Goal: Check status: Check status

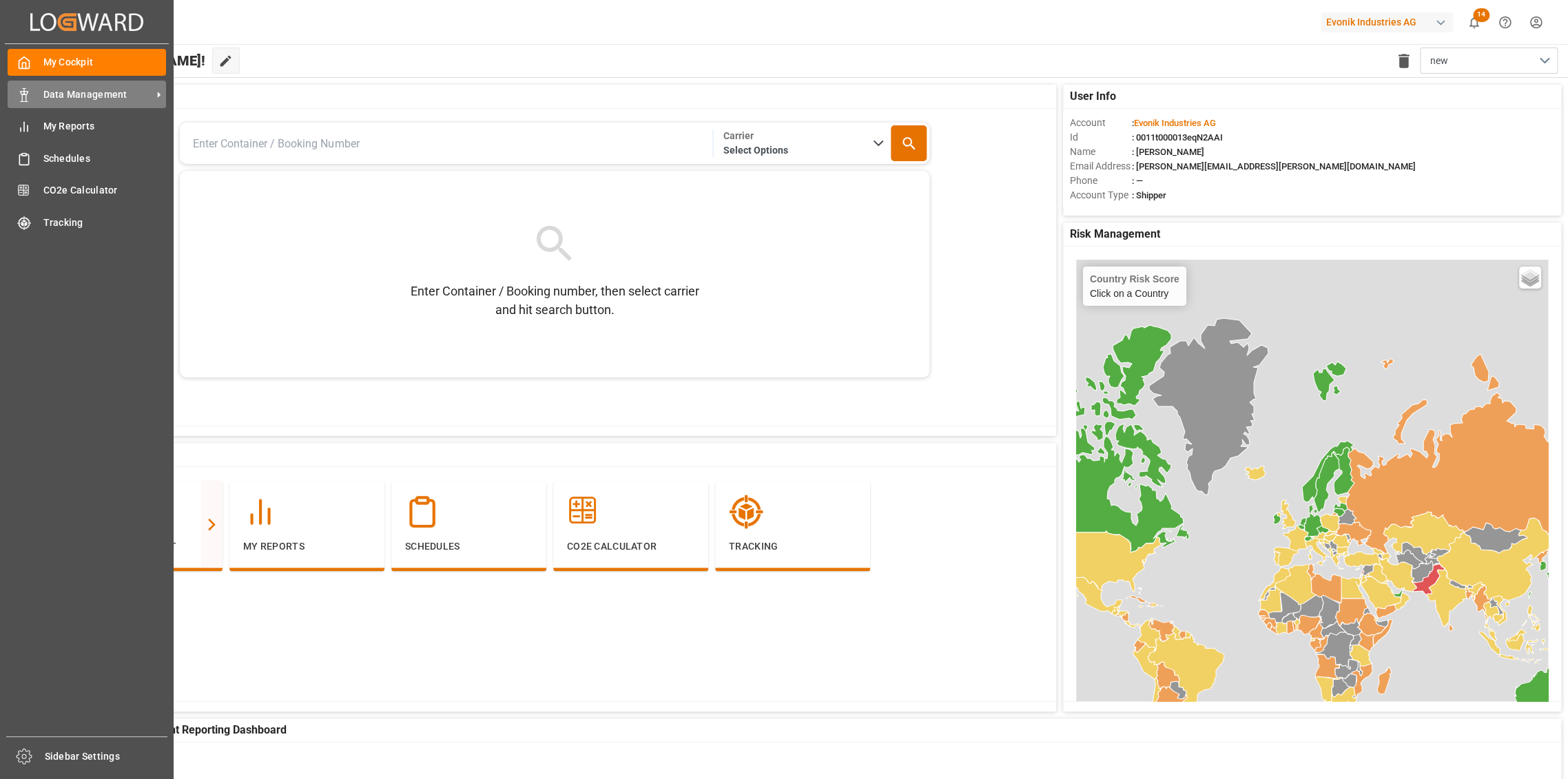
click at [49, 99] on span "Data Management" at bounding box center [97, 94] width 109 height 14
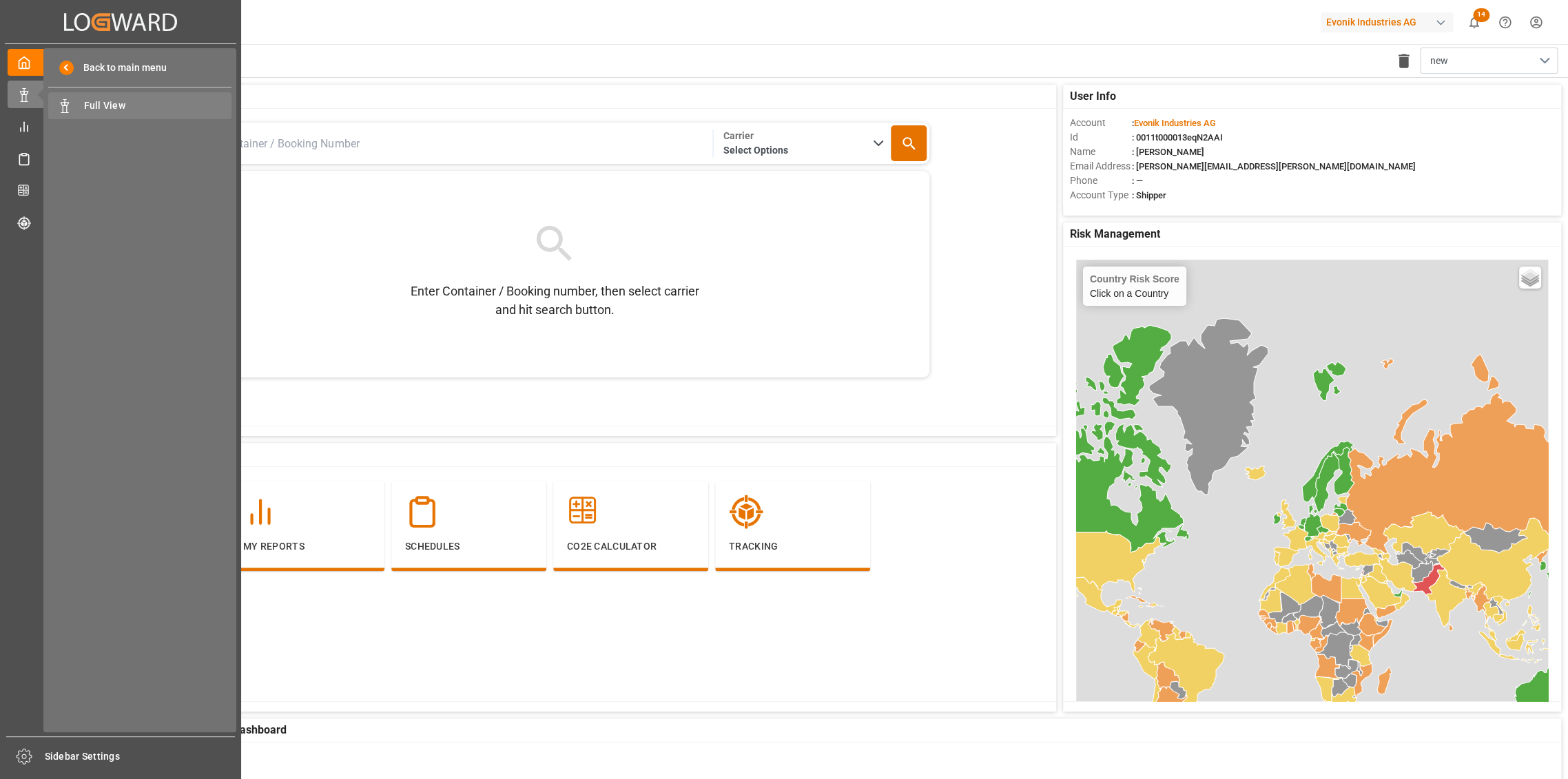
click at [142, 112] on span "Full View" at bounding box center [158, 106] width 148 height 14
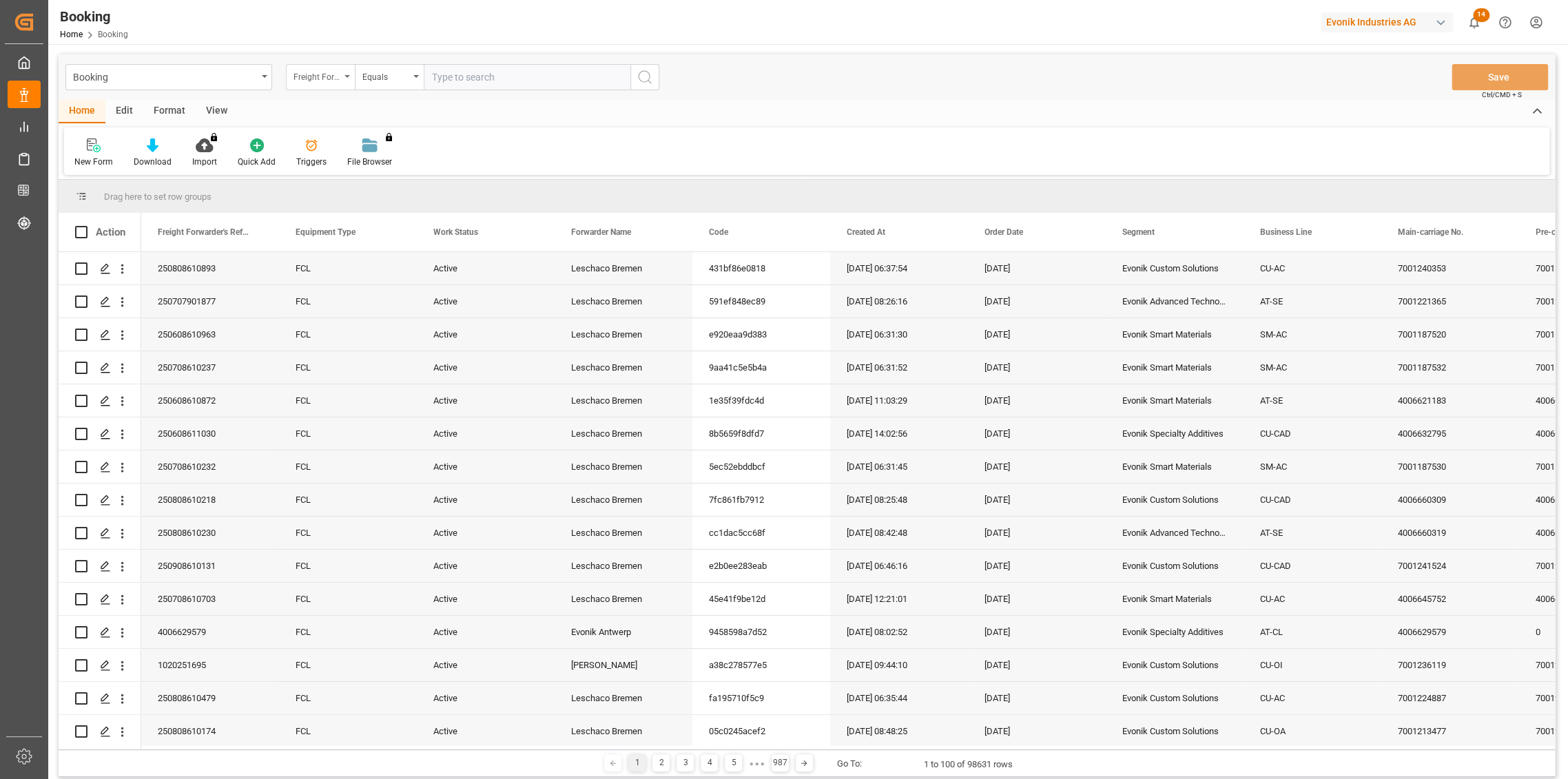
click at [314, 68] on div "Freight Forwarder's Reference No." at bounding box center [317, 75] width 47 height 16
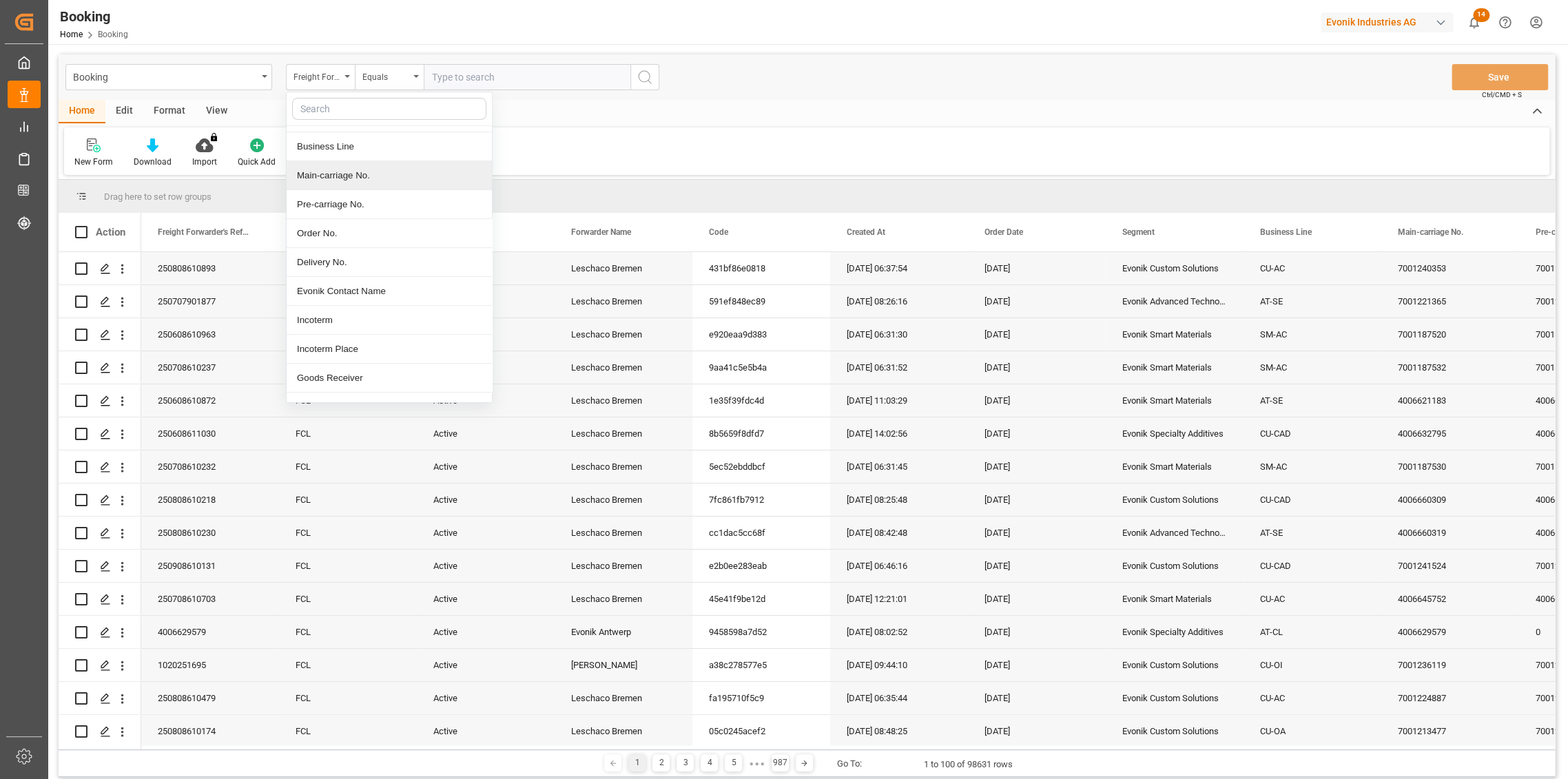
scroll to position [229, 0]
drag, startPoint x: 364, startPoint y: 266, endPoint x: 418, endPoint y: 153, distance: 125.2
click at [364, 264] on div "Delivery No." at bounding box center [389, 258] width 205 height 29
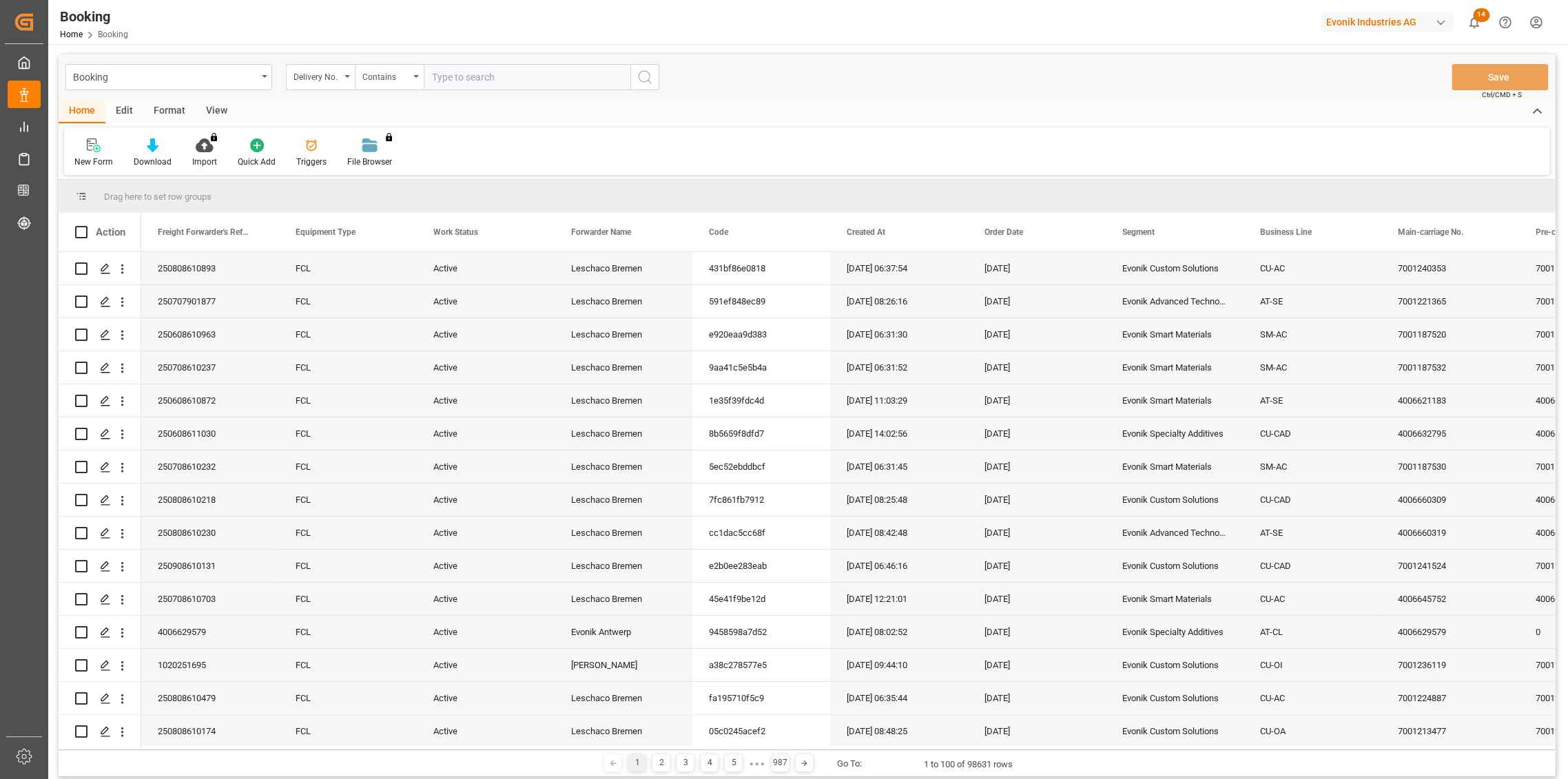
click at [480, 68] on input "text" at bounding box center [527, 77] width 207 height 26
type input "3011440205"
click at [662, 77] on div "Booking Delivery No. Contains 3011440205 Save Ctrl/CMD + S" at bounding box center [806, 77] width 1496 height 46
click at [651, 77] on icon "search button" at bounding box center [645, 77] width 17 height 17
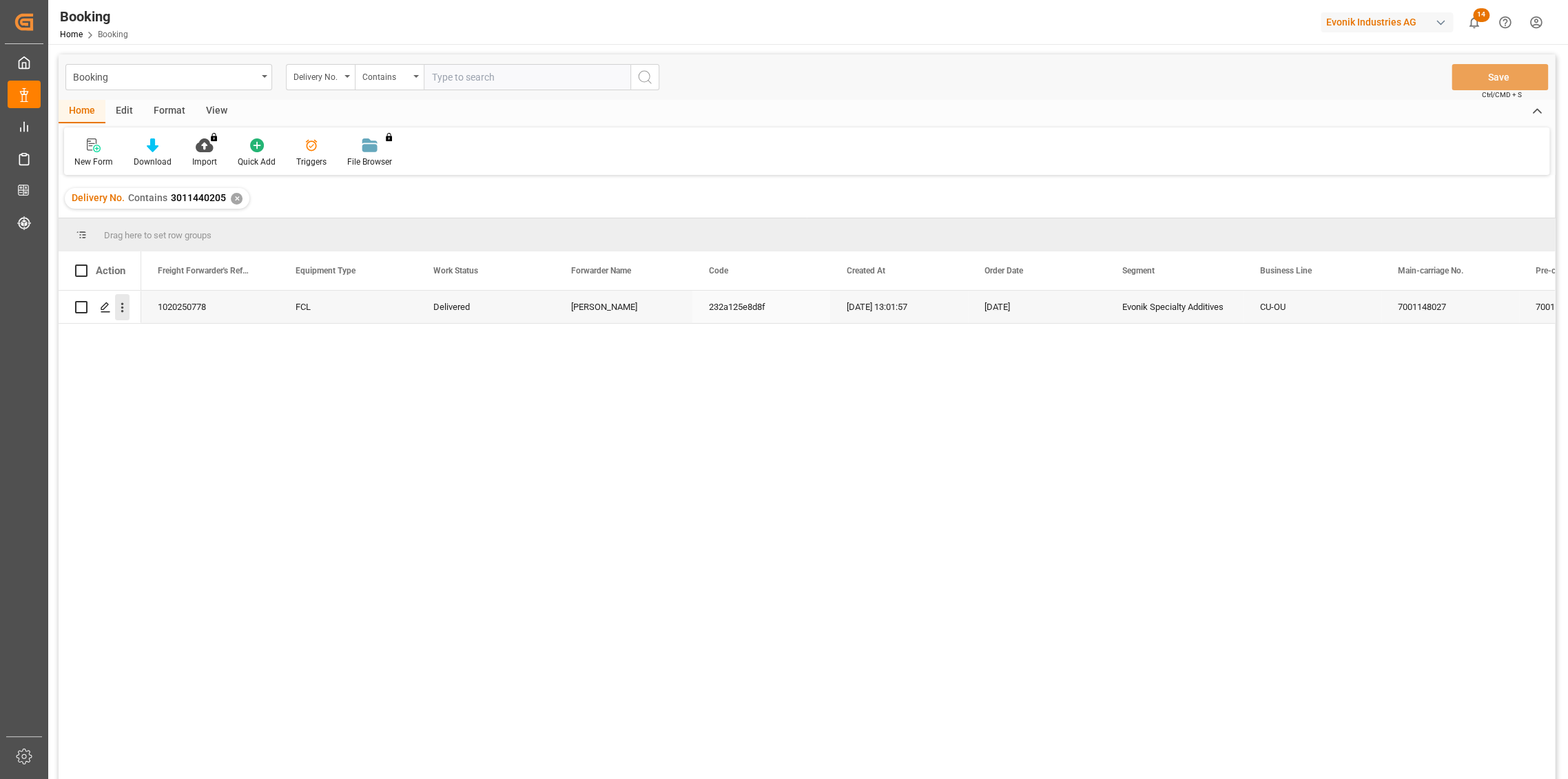
click at [122, 307] on icon "open menu" at bounding box center [123, 308] width 3 height 10
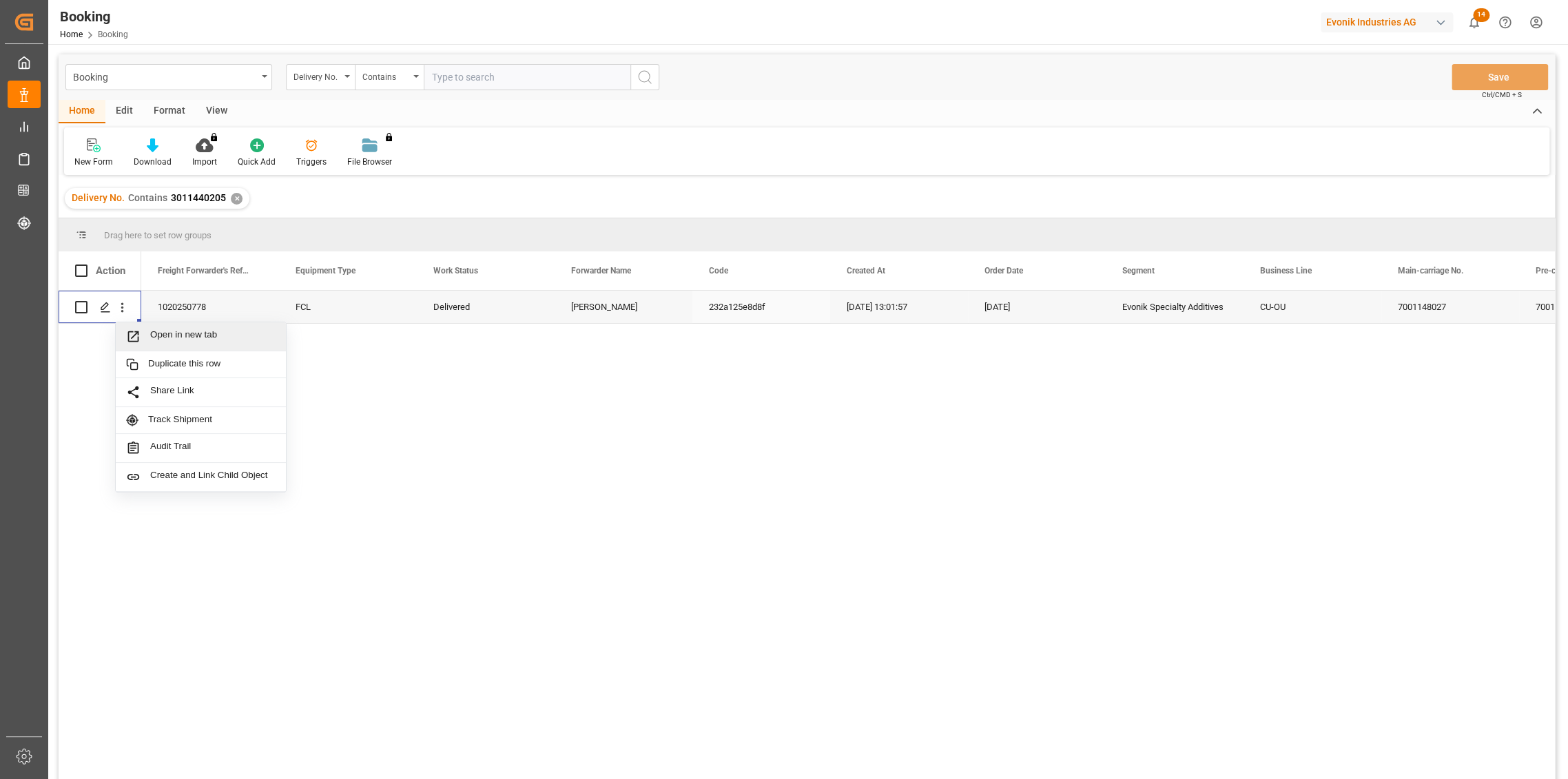
click at [191, 332] on span "Open in new tab" at bounding box center [213, 336] width 125 height 14
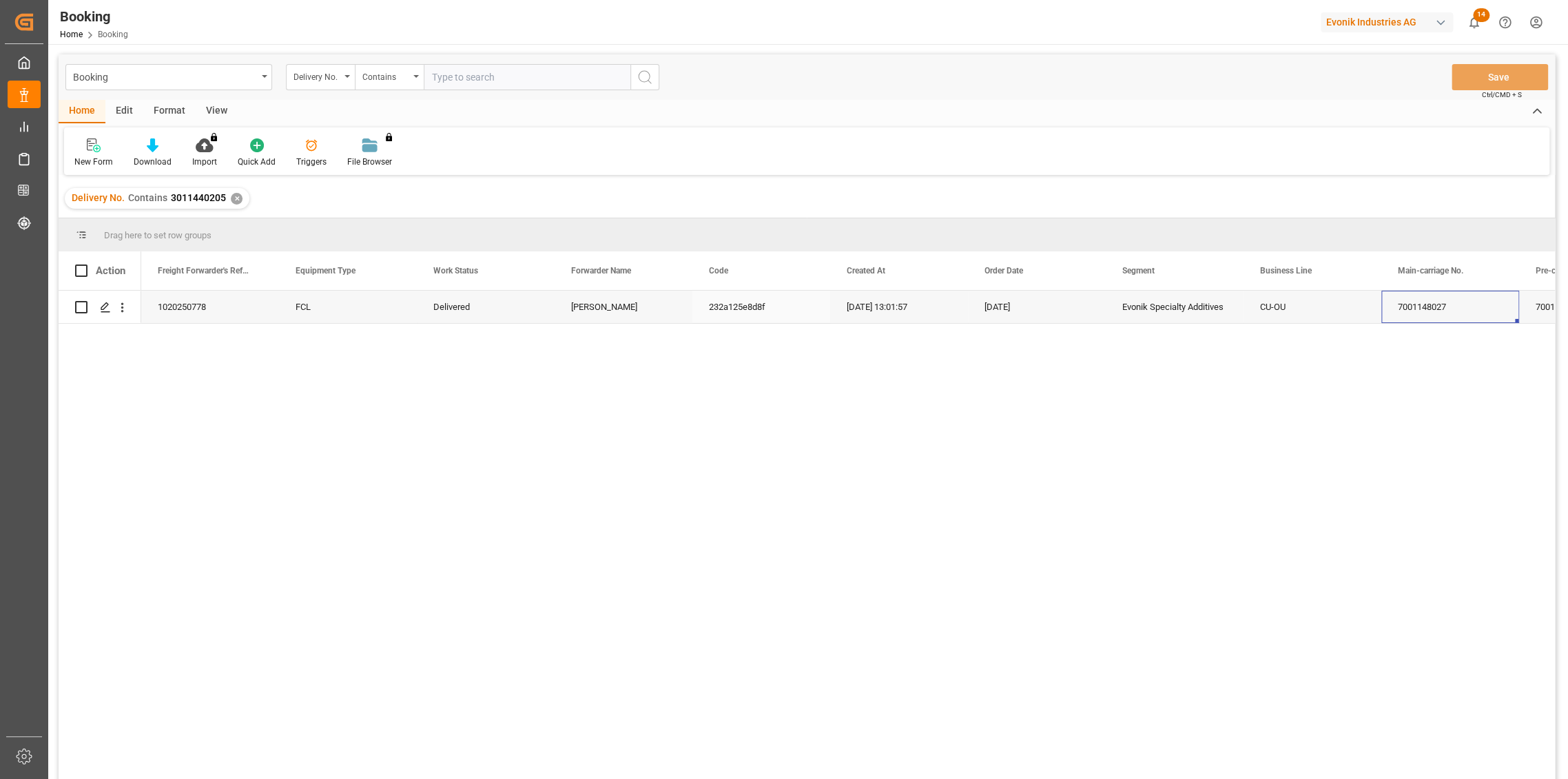
click at [1430, 310] on div "7001148027" at bounding box center [1449, 307] width 138 height 33
click at [124, 311] on icon "open menu" at bounding box center [122, 307] width 14 height 14
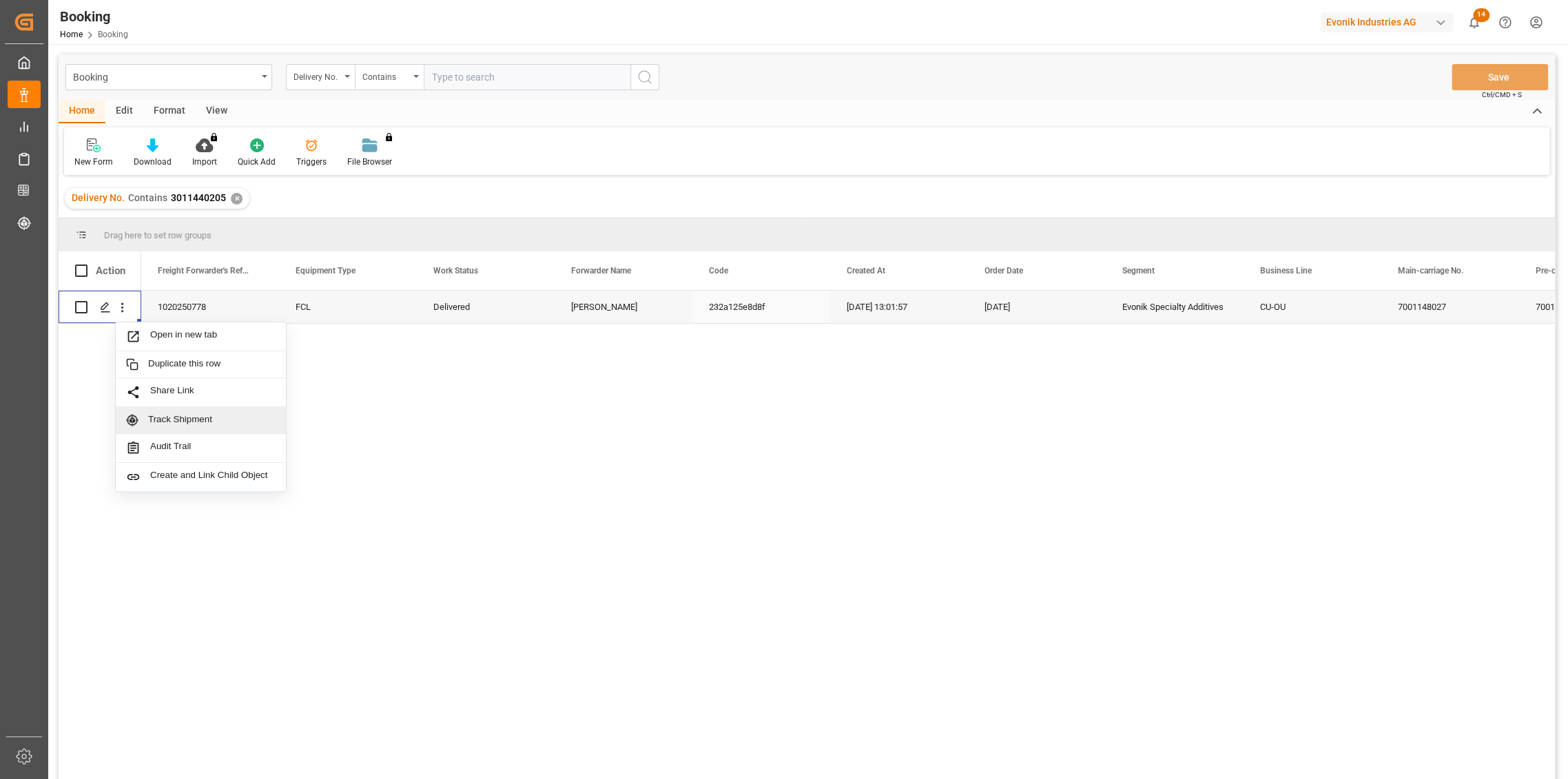
click at [182, 411] on div "Track Shipment" at bounding box center [201, 420] width 170 height 27
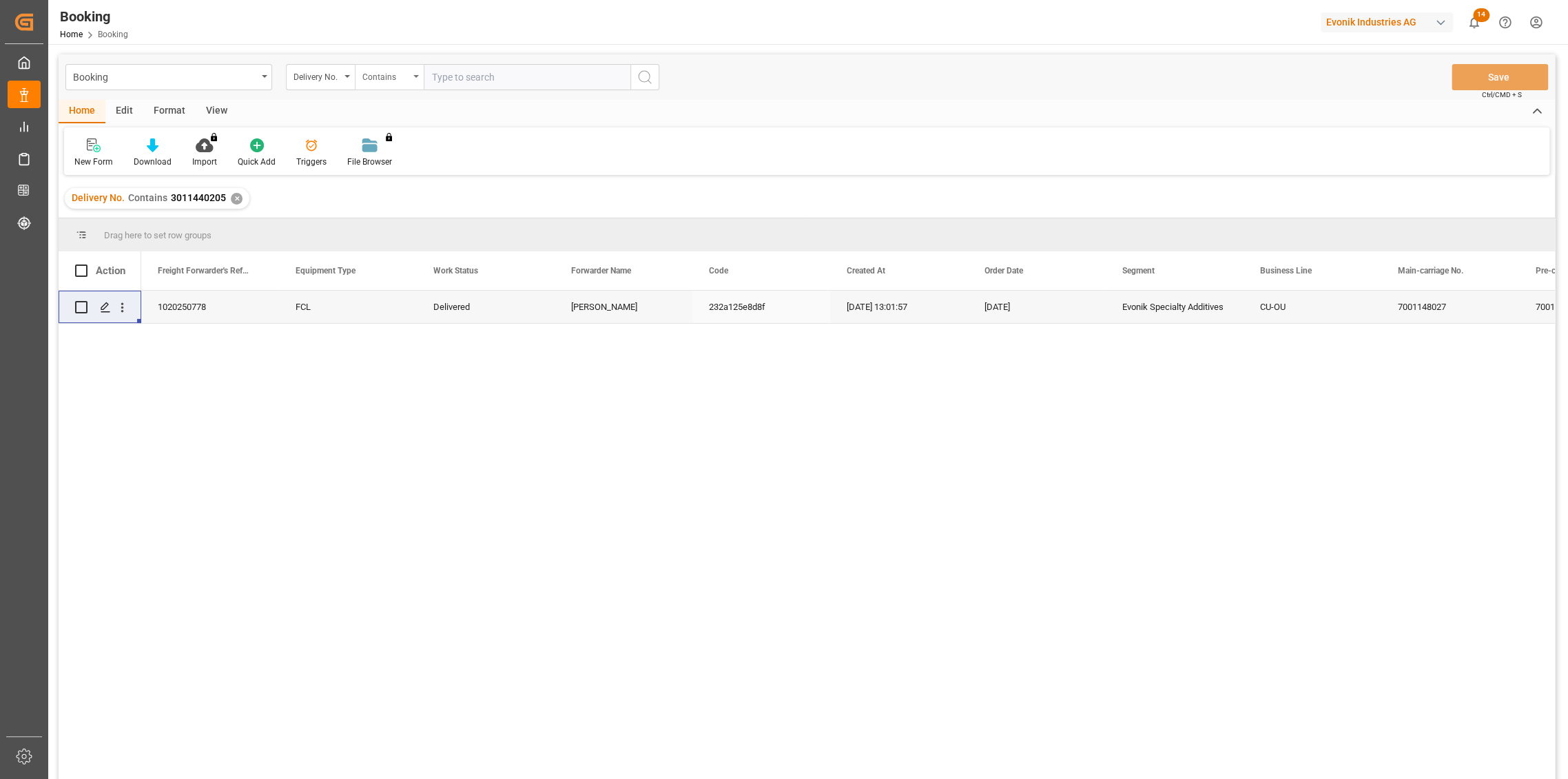
click at [397, 77] on div "Contains" at bounding box center [386, 75] width 47 height 16
click at [635, 107] on div "Home Edit Format View" at bounding box center [806, 111] width 1496 height 24
click at [395, 77] on div "Contains" at bounding box center [386, 75] width 47 height 16
click at [304, 198] on div "Delivery No. Contains 3011440205 ✕" at bounding box center [806, 198] width 1496 height 39
click at [237, 194] on div "✕" at bounding box center [236, 198] width 11 height 11
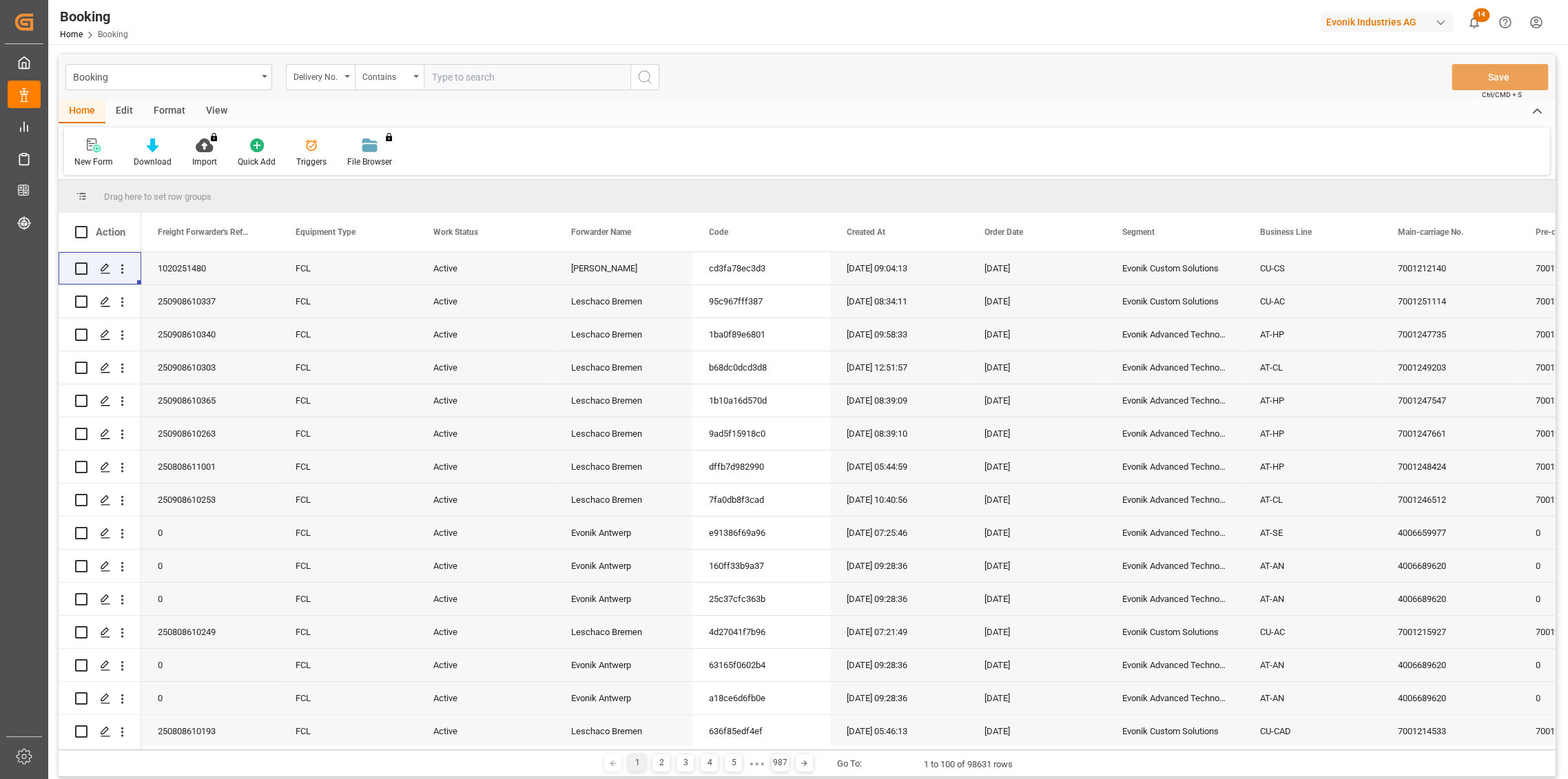
click at [342, 92] on div "Booking Delivery No. Contains Save Ctrl/CMD + S" at bounding box center [806, 77] width 1496 height 46
click at [336, 78] on div "Delivery No." at bounding box center [317, 75] width 47 height 16
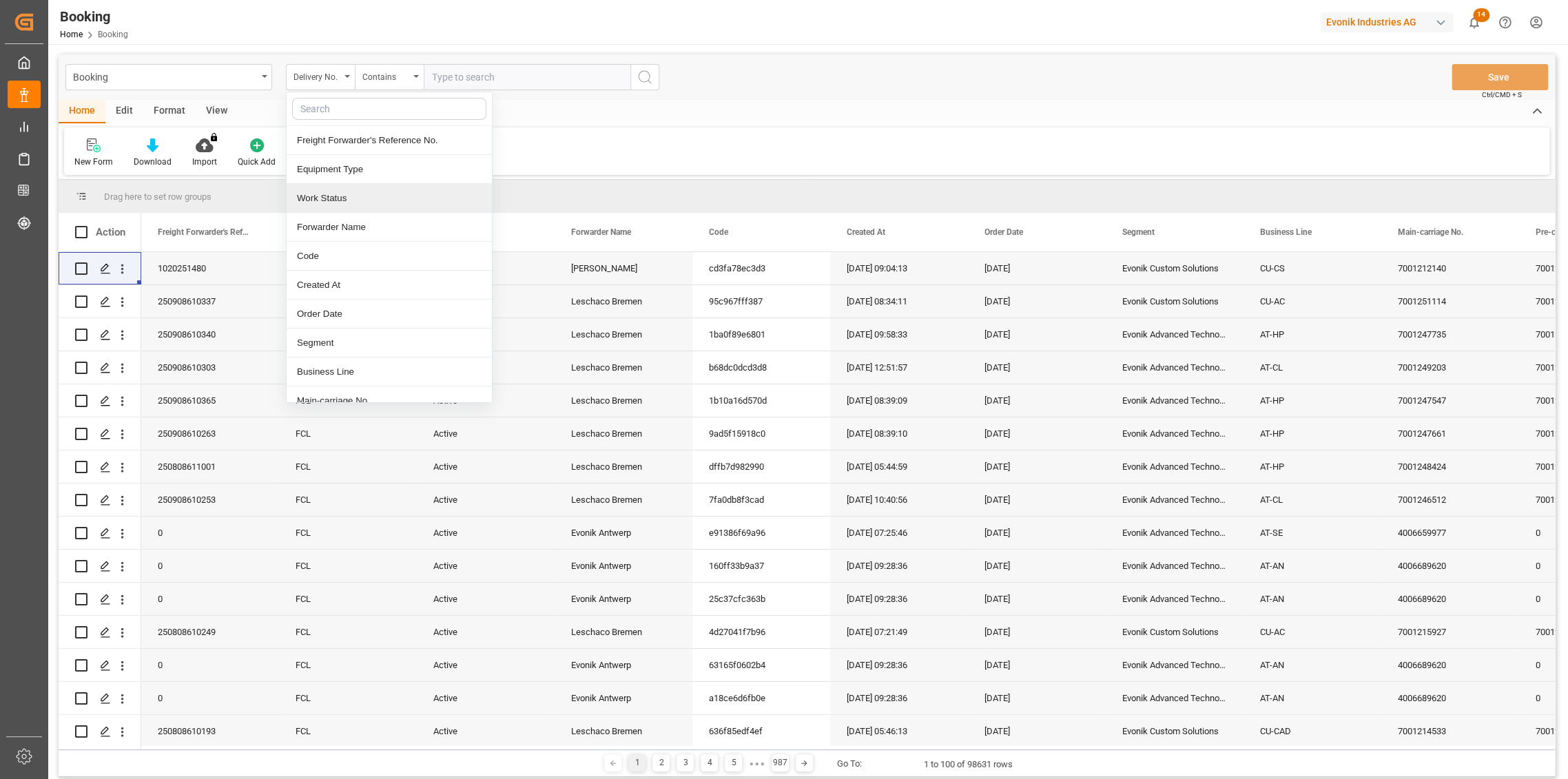
click at [331, 192] on div "Work Status" at bounding box center [389, 198] width 205 height 29
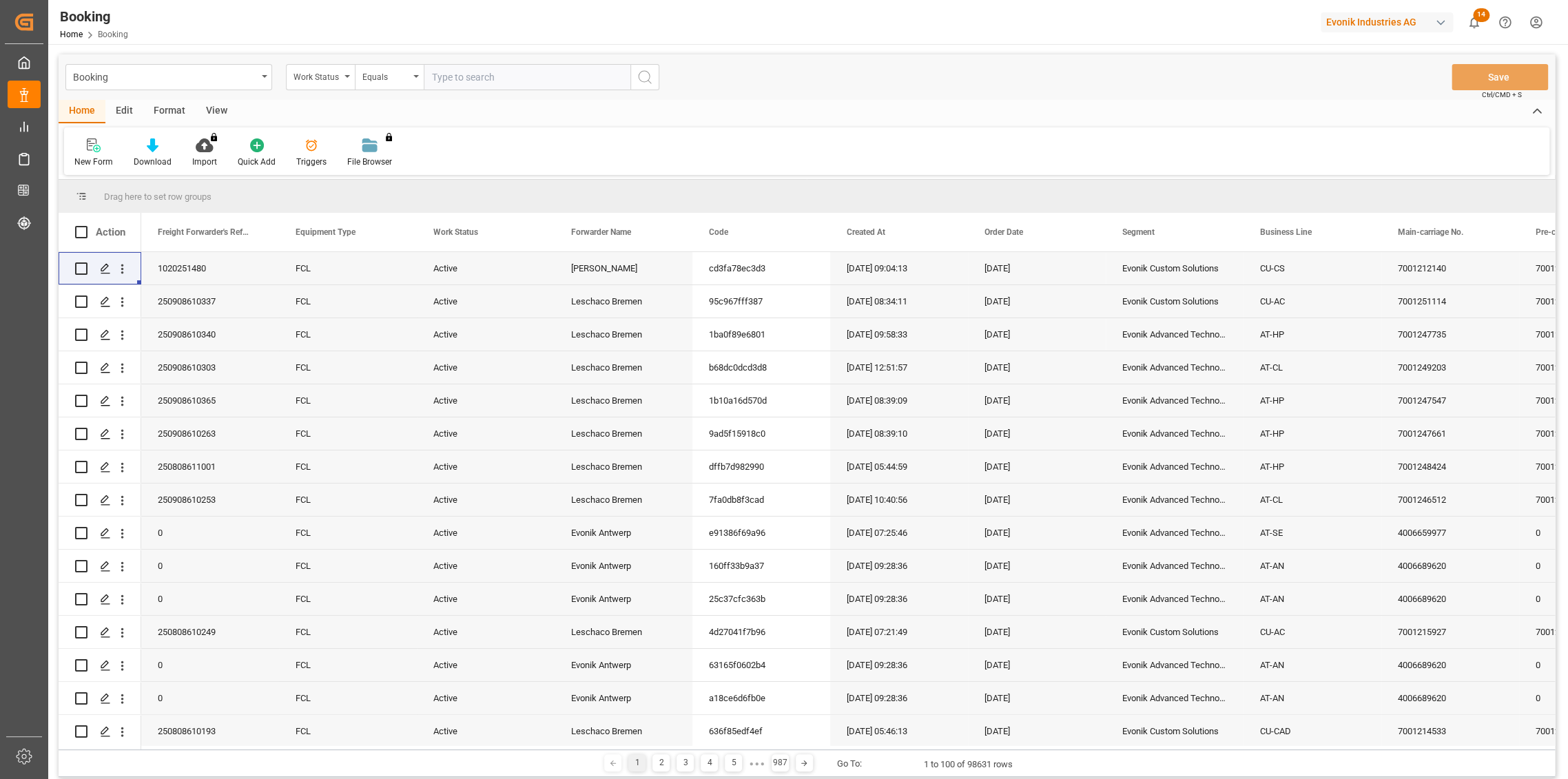
click at [479, 80] on input "text" at bounding box center [527, 77] width 207 height 26
type input "a"
click at [337, 74] on div "Work Status" at bounding box center [317, 75] width 47 height 16
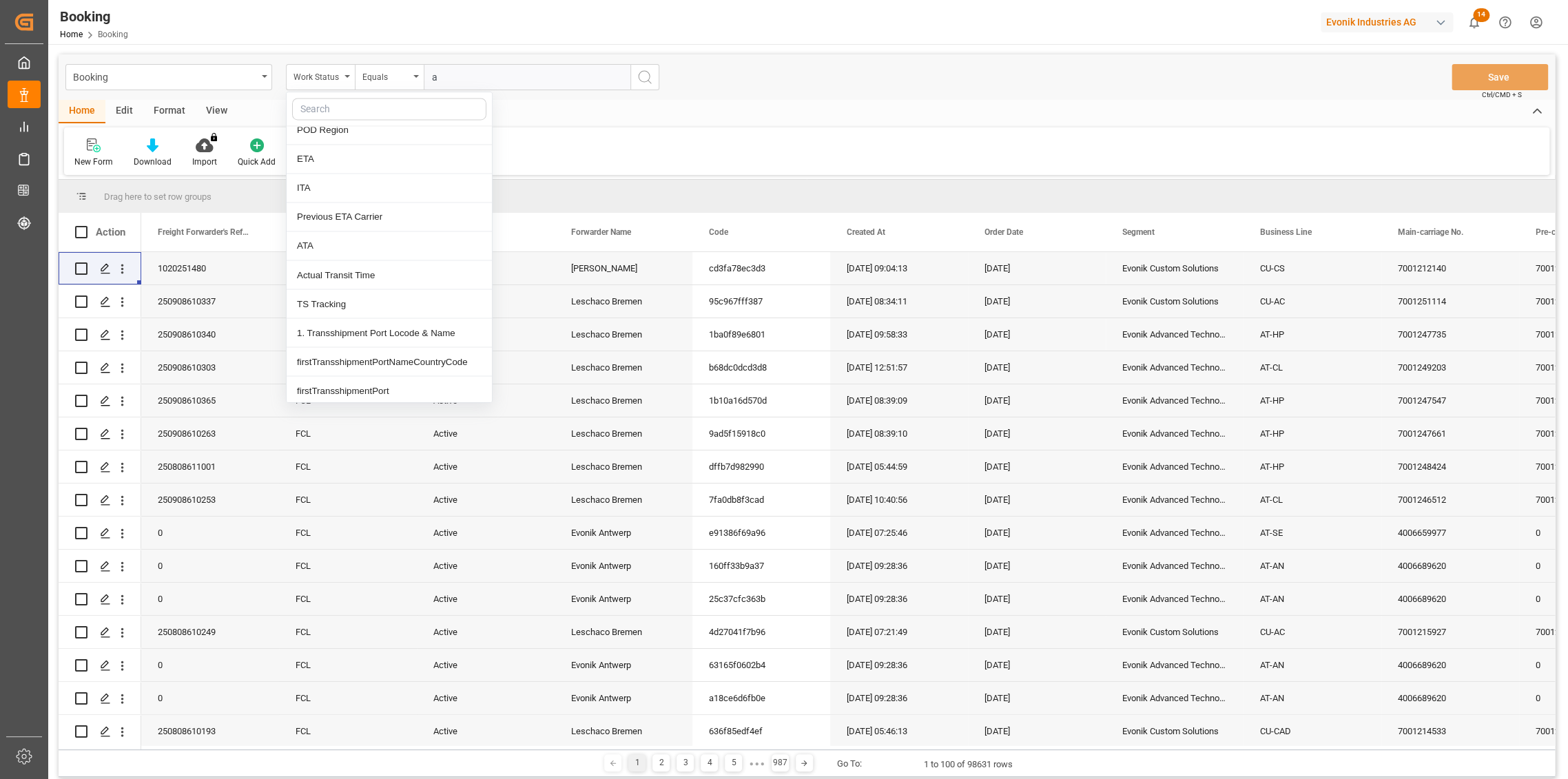
scroll to position [1530, 0]
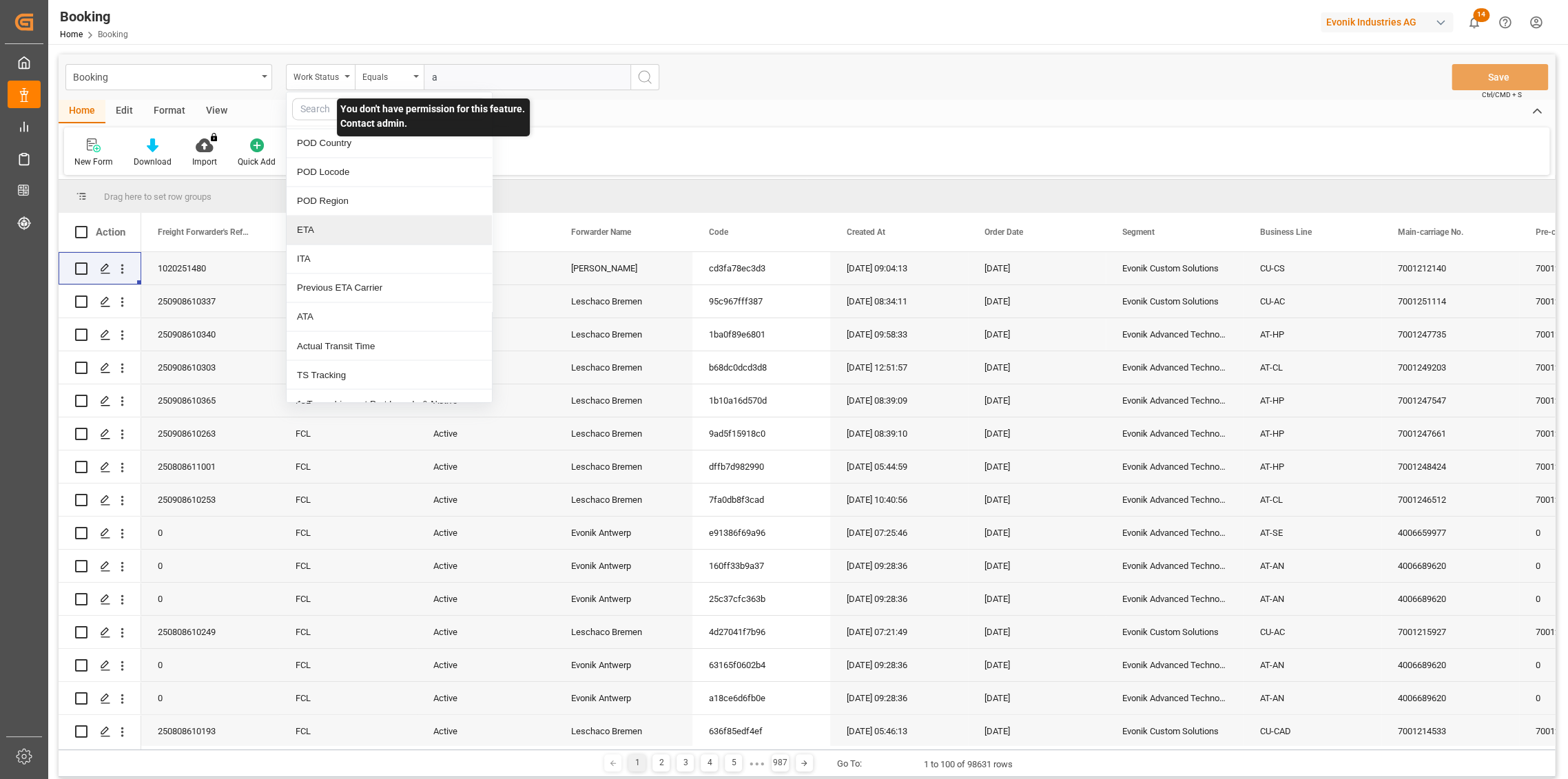
drag, startPoint x: 321, startPoint y: 229, endPoint x: 396, endPoint y: 106, distance: 144.1
click at [323, 229] on div "ETA" at bounding box center [389, 230] width 205 height 29
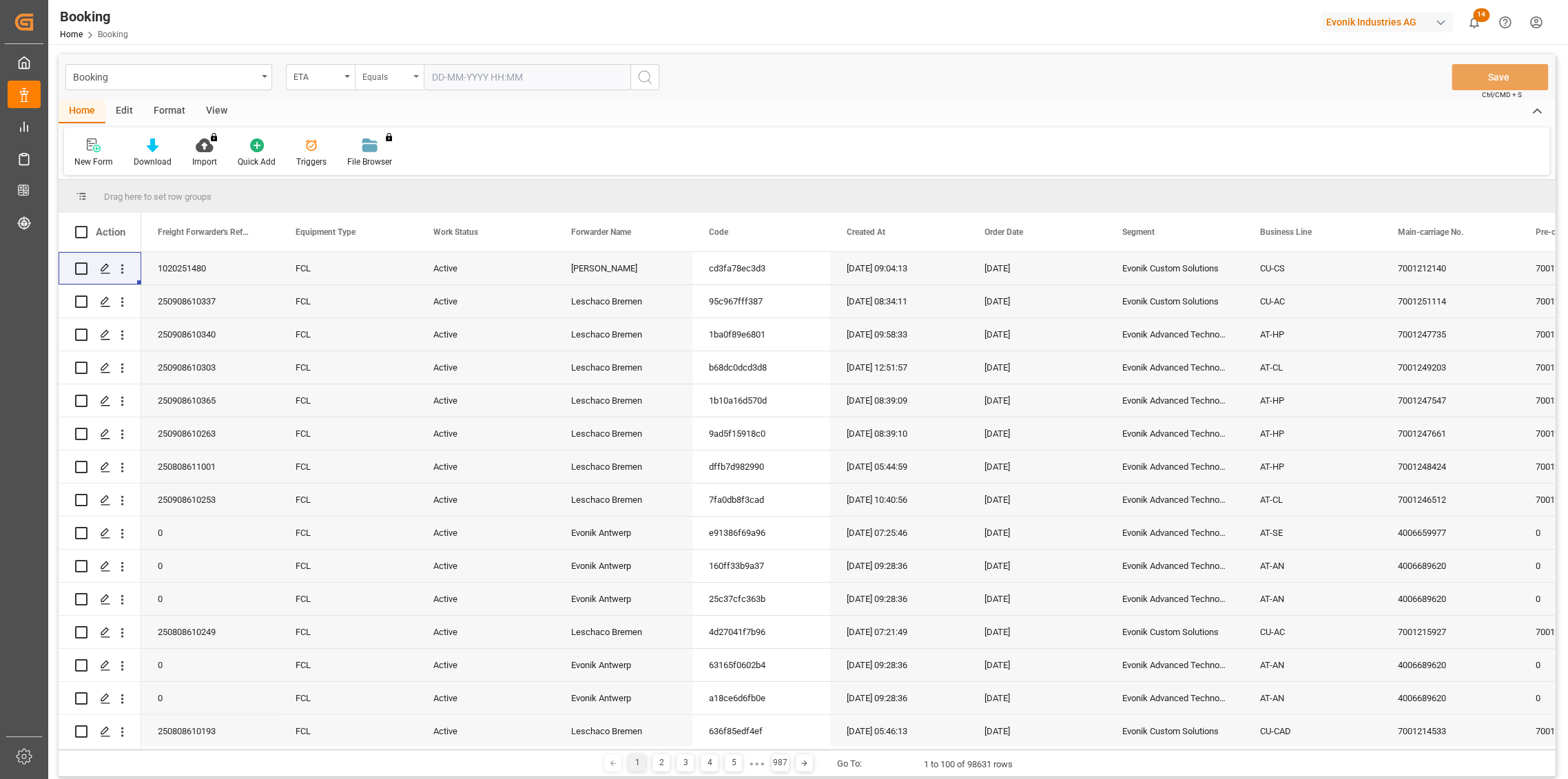
click at [374, 81] on div "Equals" at bounding box center [386, 75] width 47 height 16
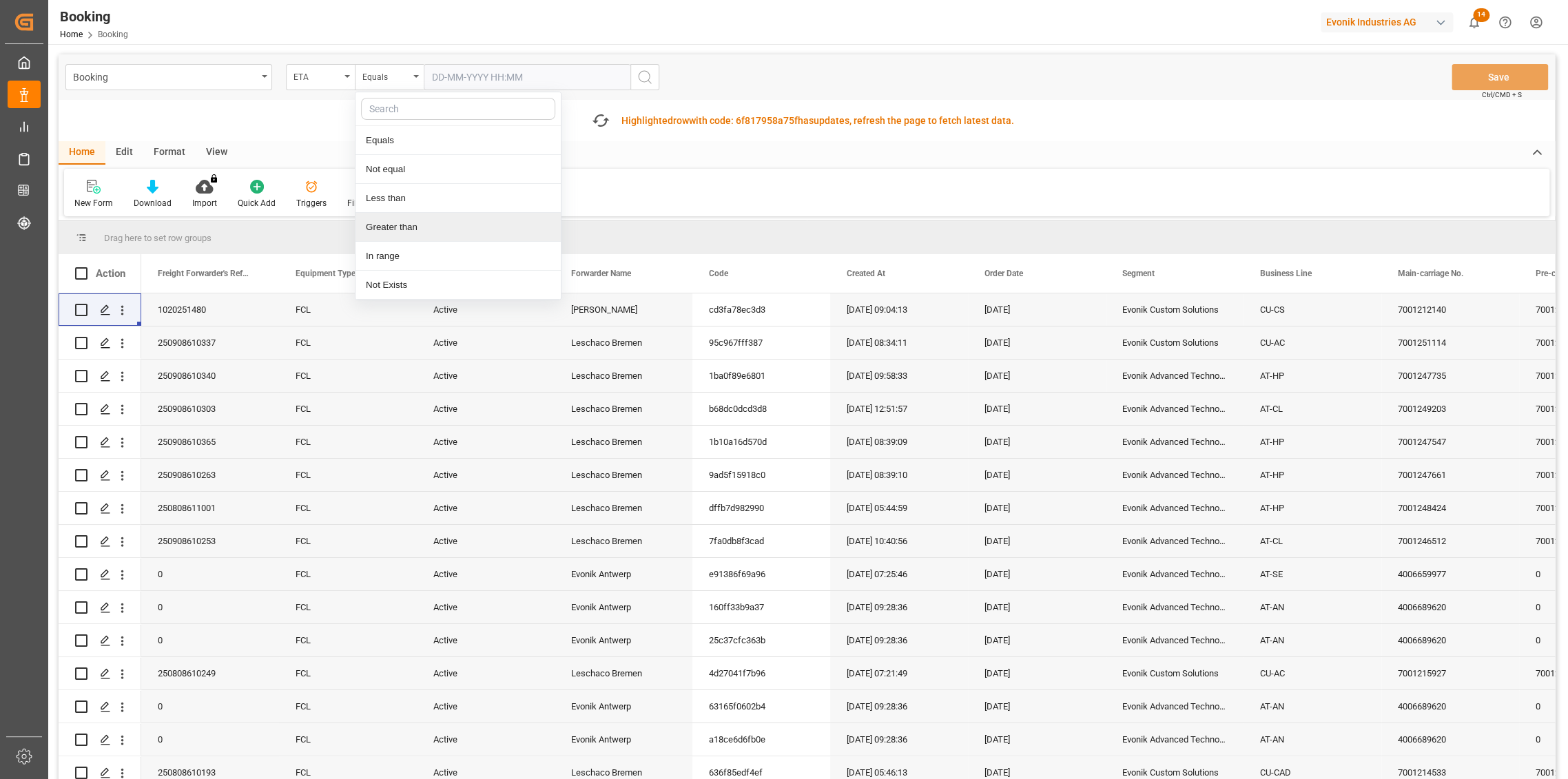
drag, startPoint x: 395, startPoint y: 217, endPoint x: 423, endPoint y: 117, distance: 103.8
click at [395, 216] on div "Greater than" at bounding box center [458, 227] width 205 height 29
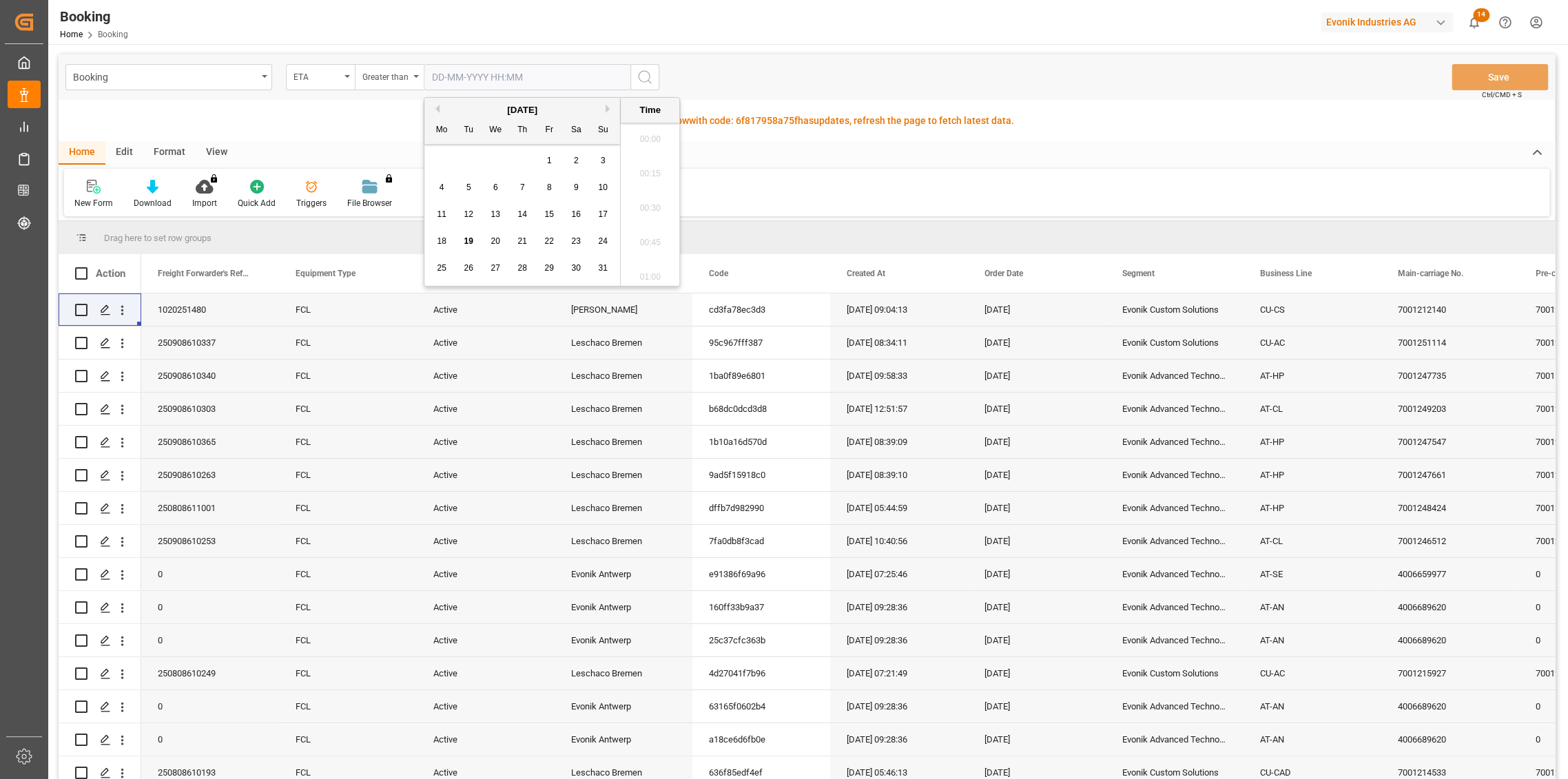
click at [459, 77] on input "text" at bounding box center [527, 77] width 207 height 26
click at [456, 78] on input "01-02-2025" at bounding box center [527, 77] width 207 height 26
type input "01-08-2025 00:00"
click at [748, 75] on div "Booking ETA Greater than 01-08-2025 00:00 Save Ctrl/CMD + S" at bounding box center [806, 77] width 1496 height 46
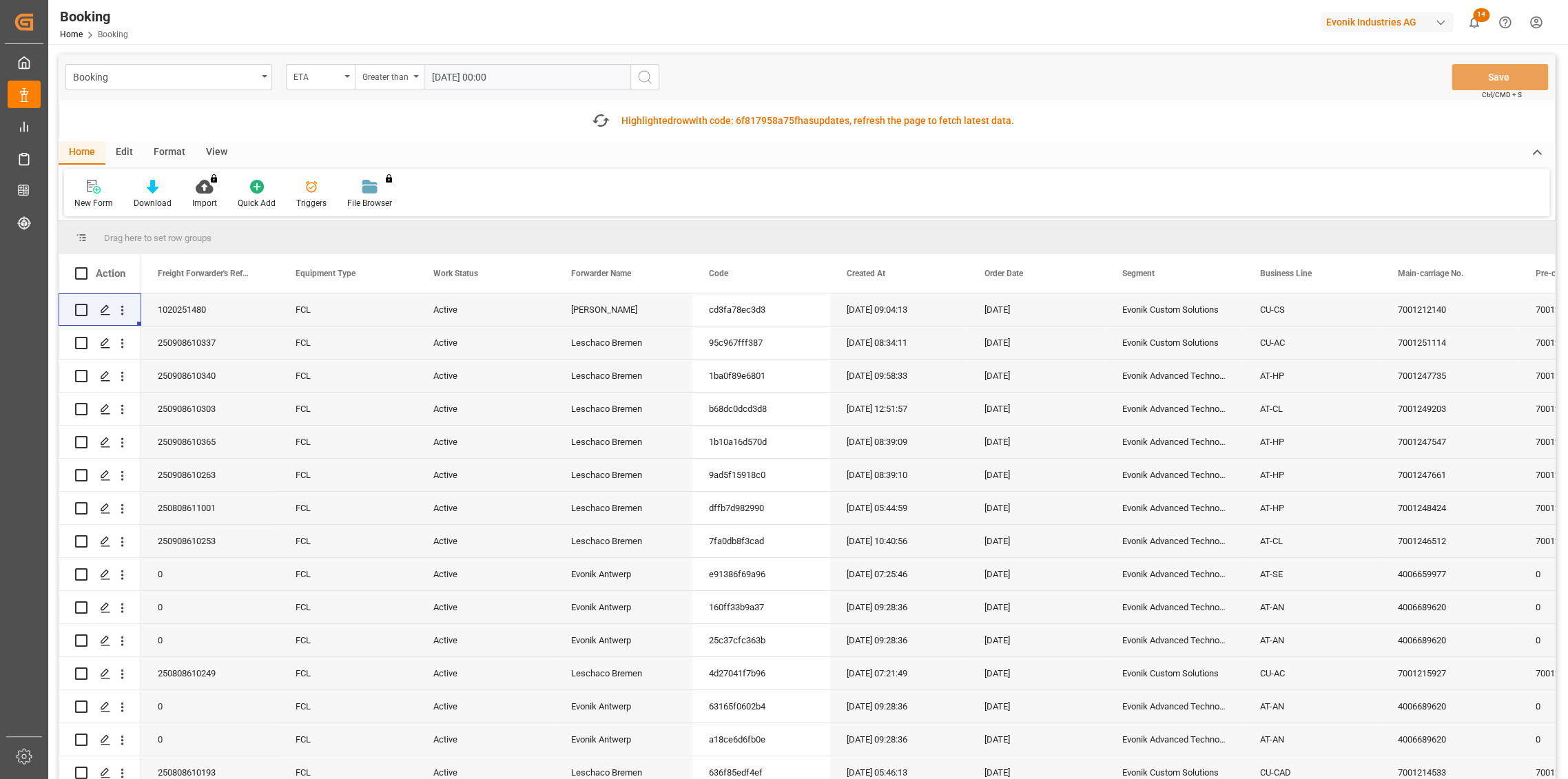
click at [643, 74] on icon "search button" at bounding box center [645, 77] width 17 height 17
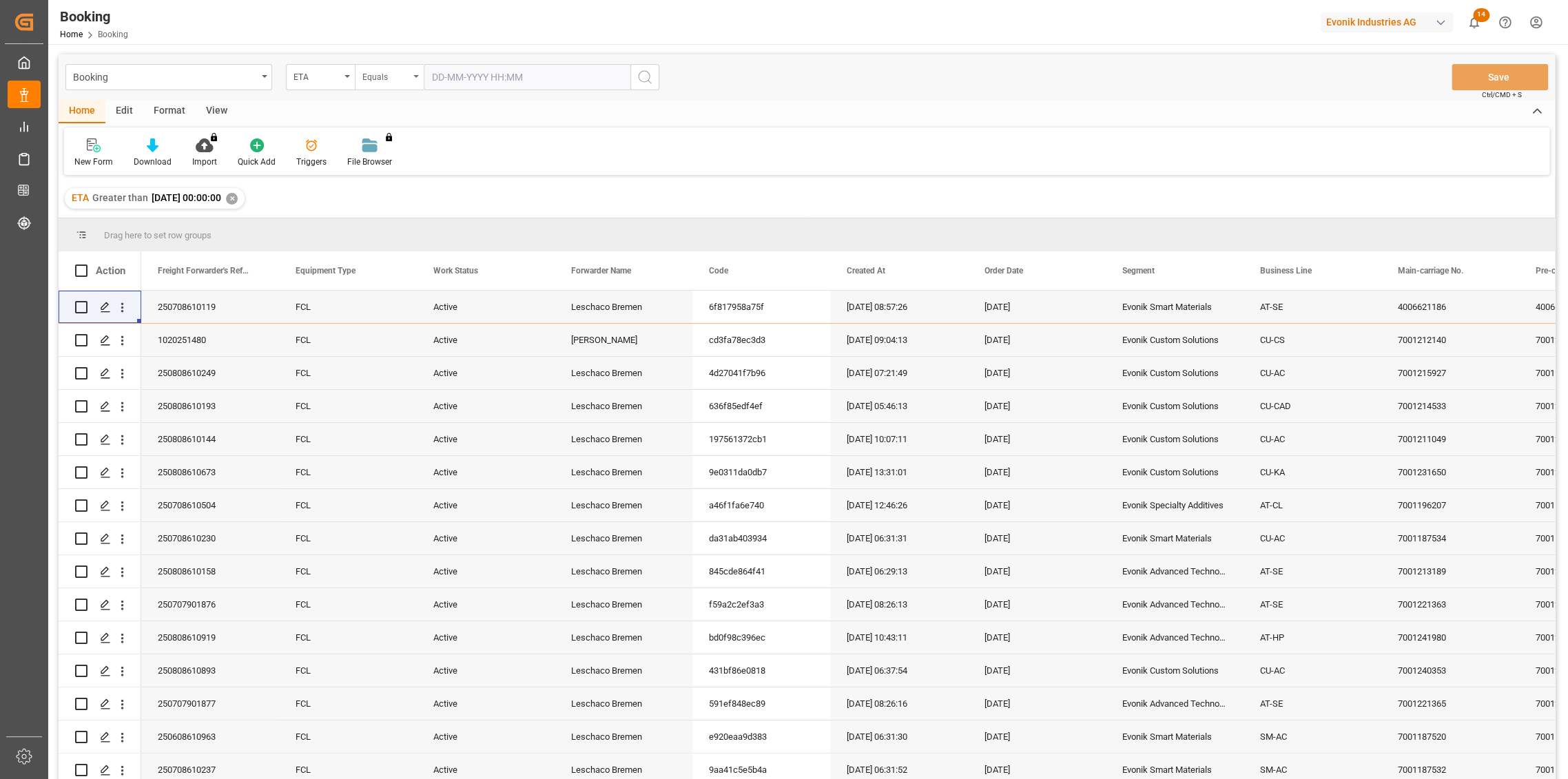
click at [393, 71] on div "Equals" at bounding box center [386, 75] width 47 height 16
drag, startPoint x: 425, startPoint y: 203, endPoint x: 441, endPoint y: 180, distance: 28.0
click at [426, 202] on div "Less than" at bounding box center [458, 198] width 205 height 29
click at [492, 79] on input "text" at bounding box center [527, 77] width 207 height 26
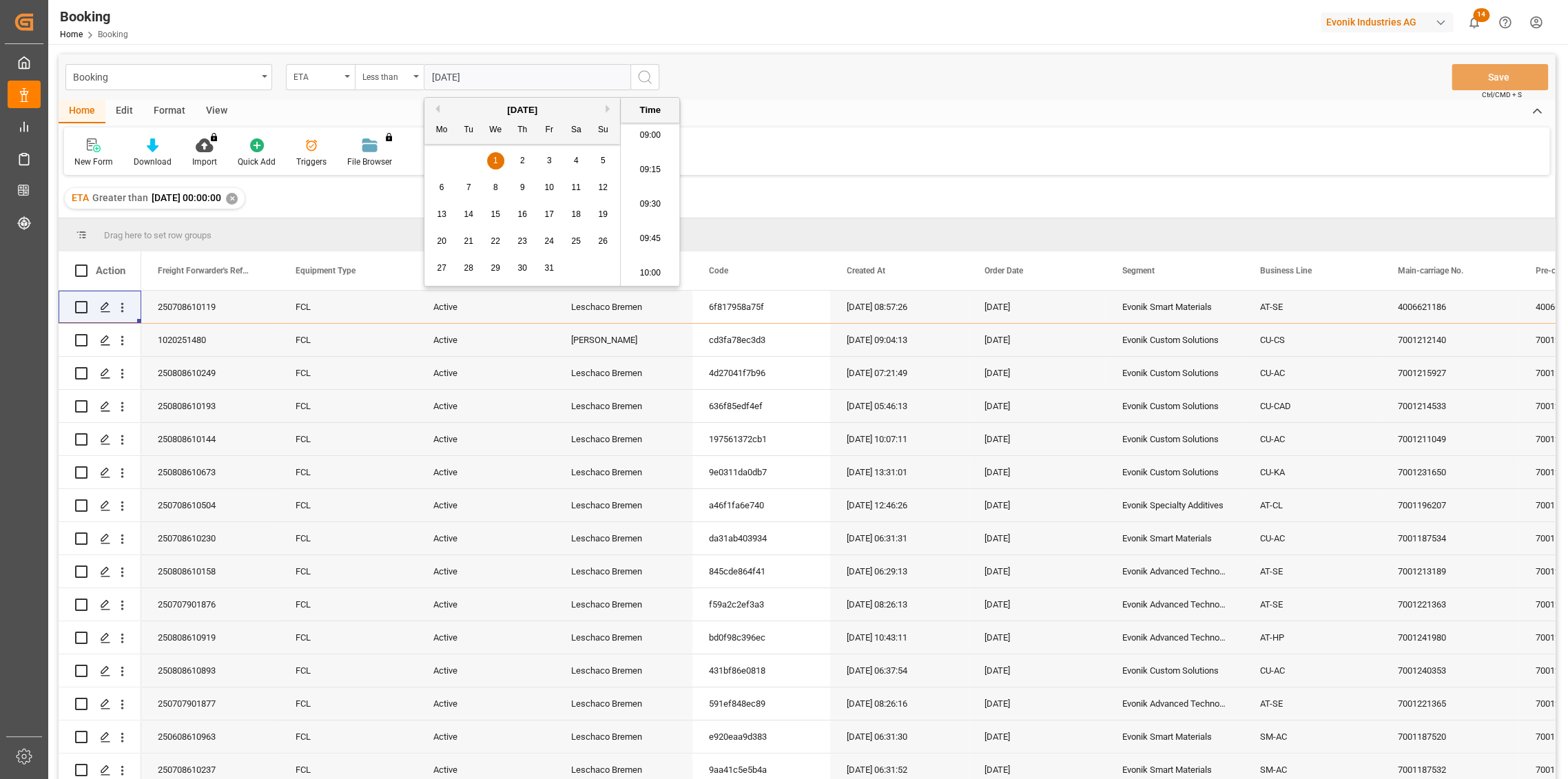
drag, startPoint x: 454, startPoint y: 76, endPoint x: 473, endPoint y: 96, distance: 27.6
click at [463, 83] on input "01-01-2025" at bounding box center [527, 77] width 207 height 26
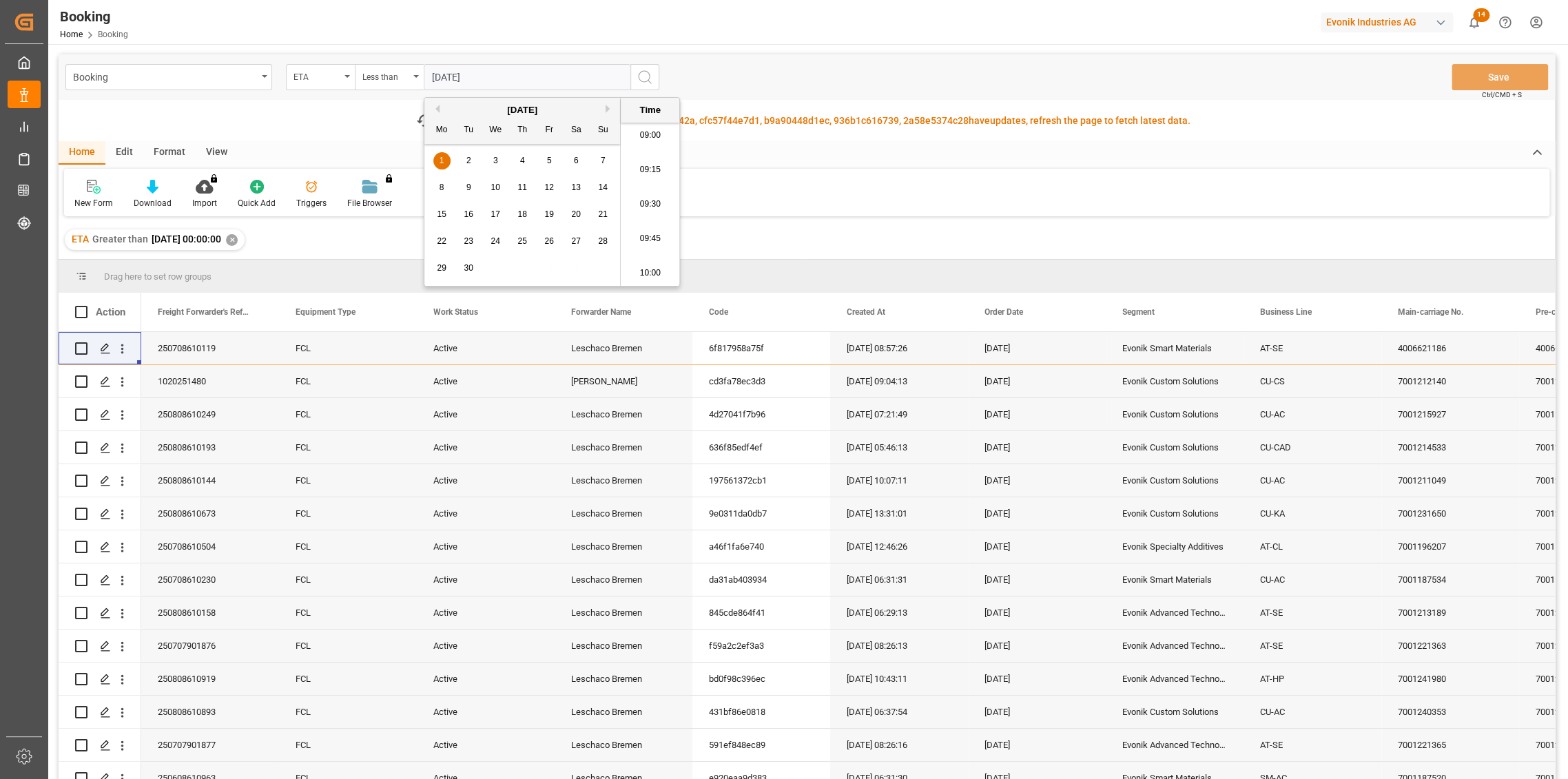
type input "01-09-2025 00:00"
click at [645, 75] on icon "search button" at bounding box center [645, 77] width 17 height 17
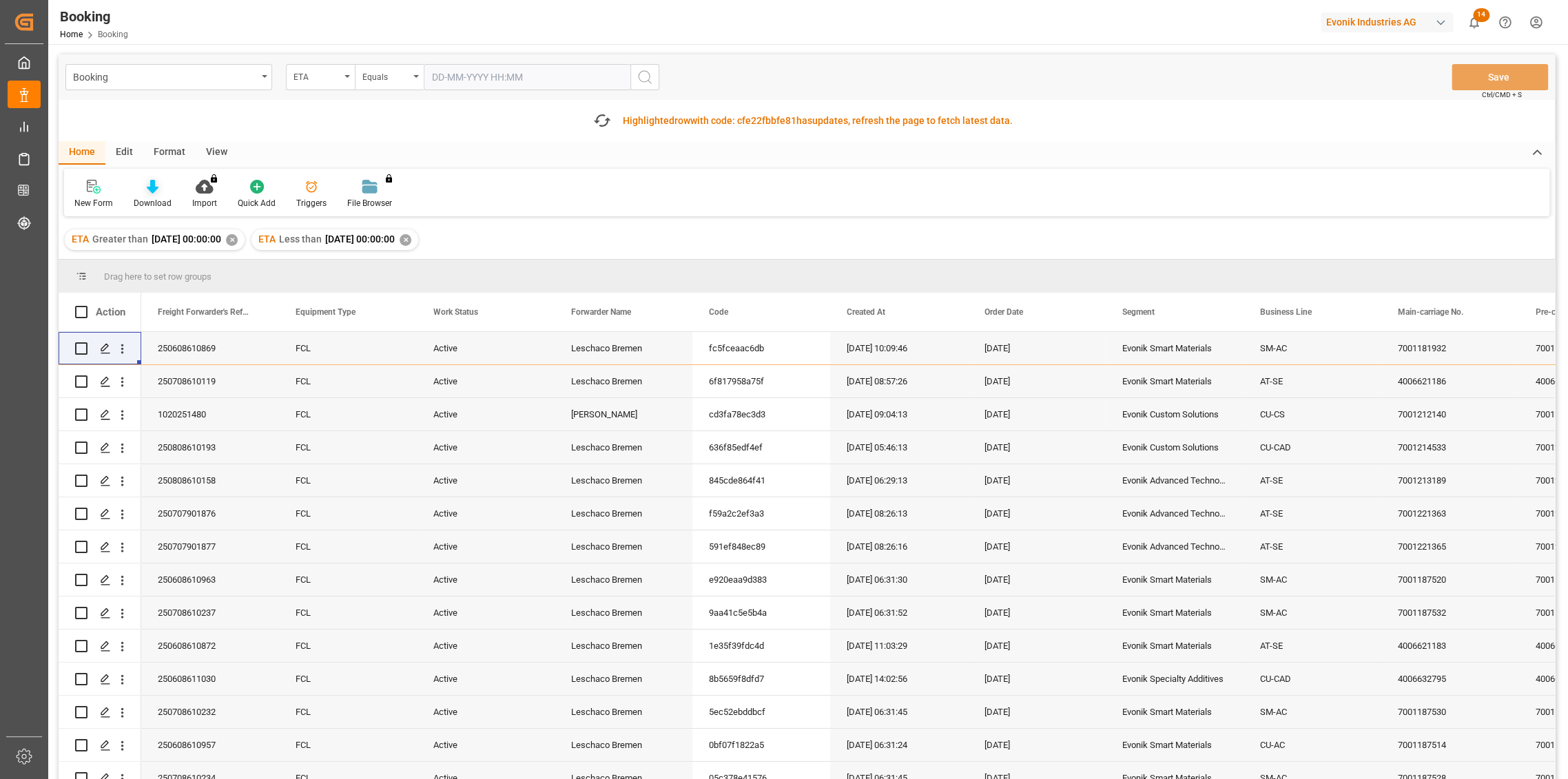
click at [151, 187] on icon at bounding box center [152, 187] width 11 height 14
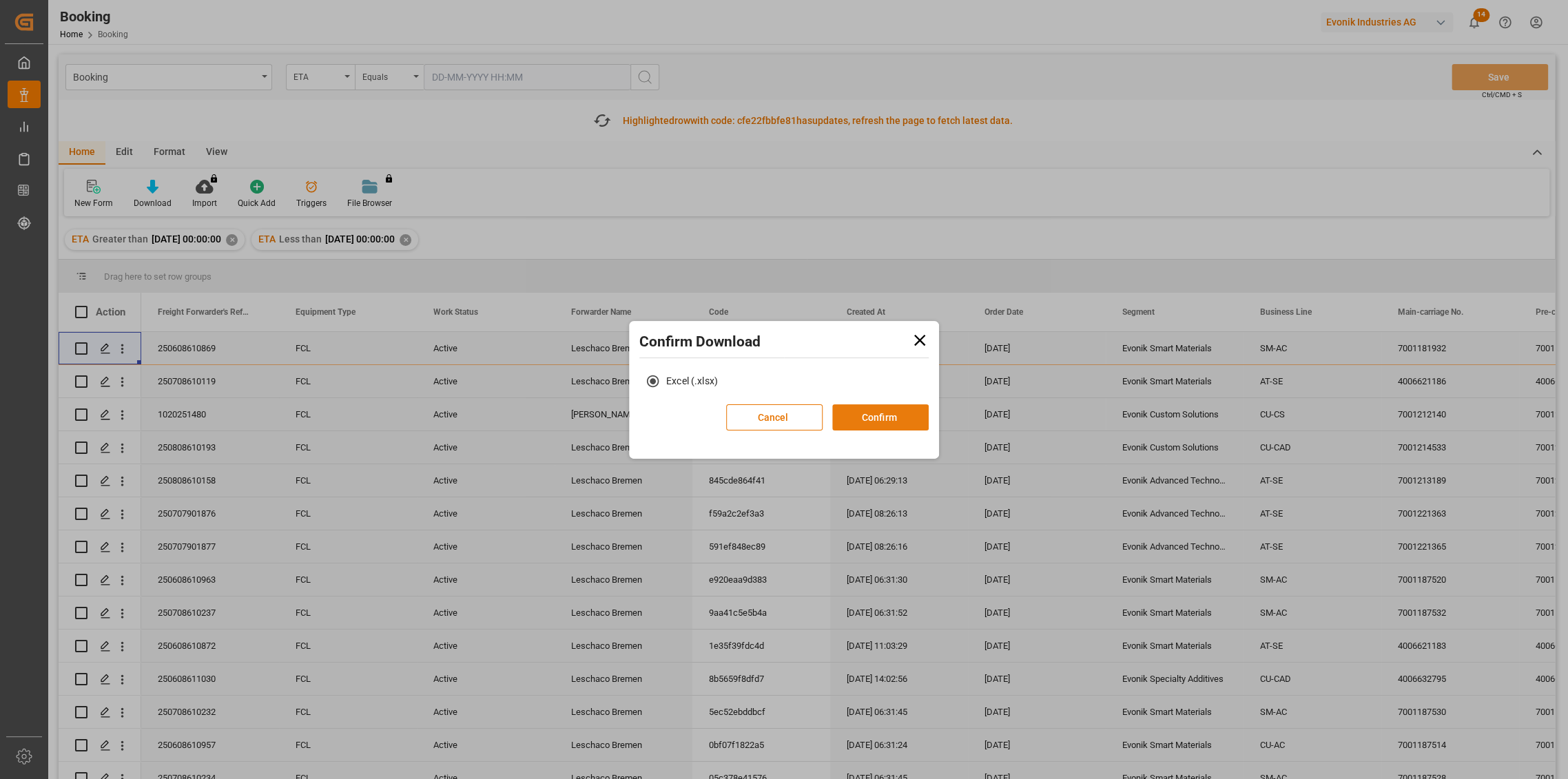
click at [866, 424] on button "Confirm" at bounding box center [880, 417] width 96 height 26
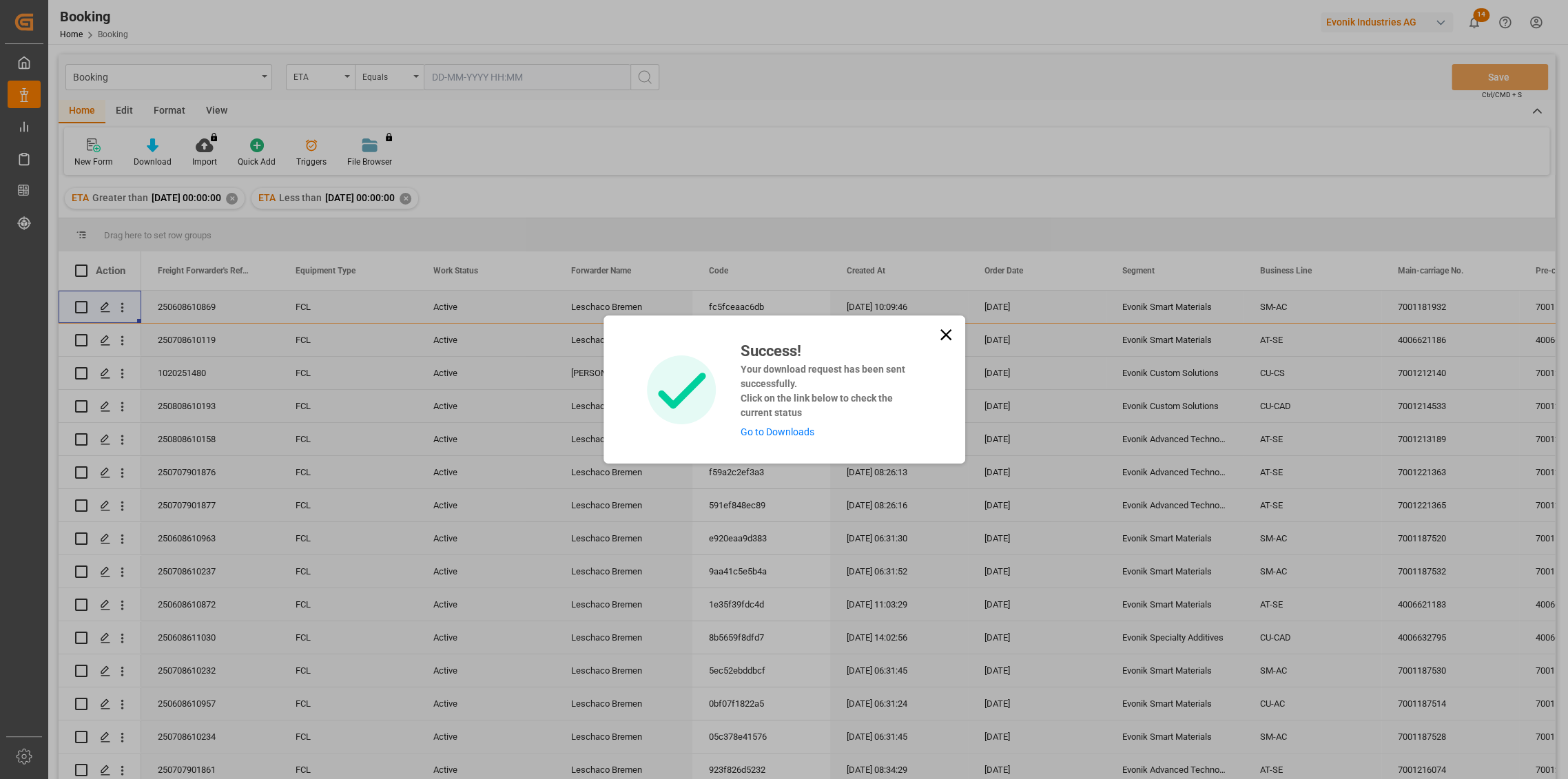
click at [788, 437] on link "Go to Downloads" at bounding box center [777, 431] width 74 height 11
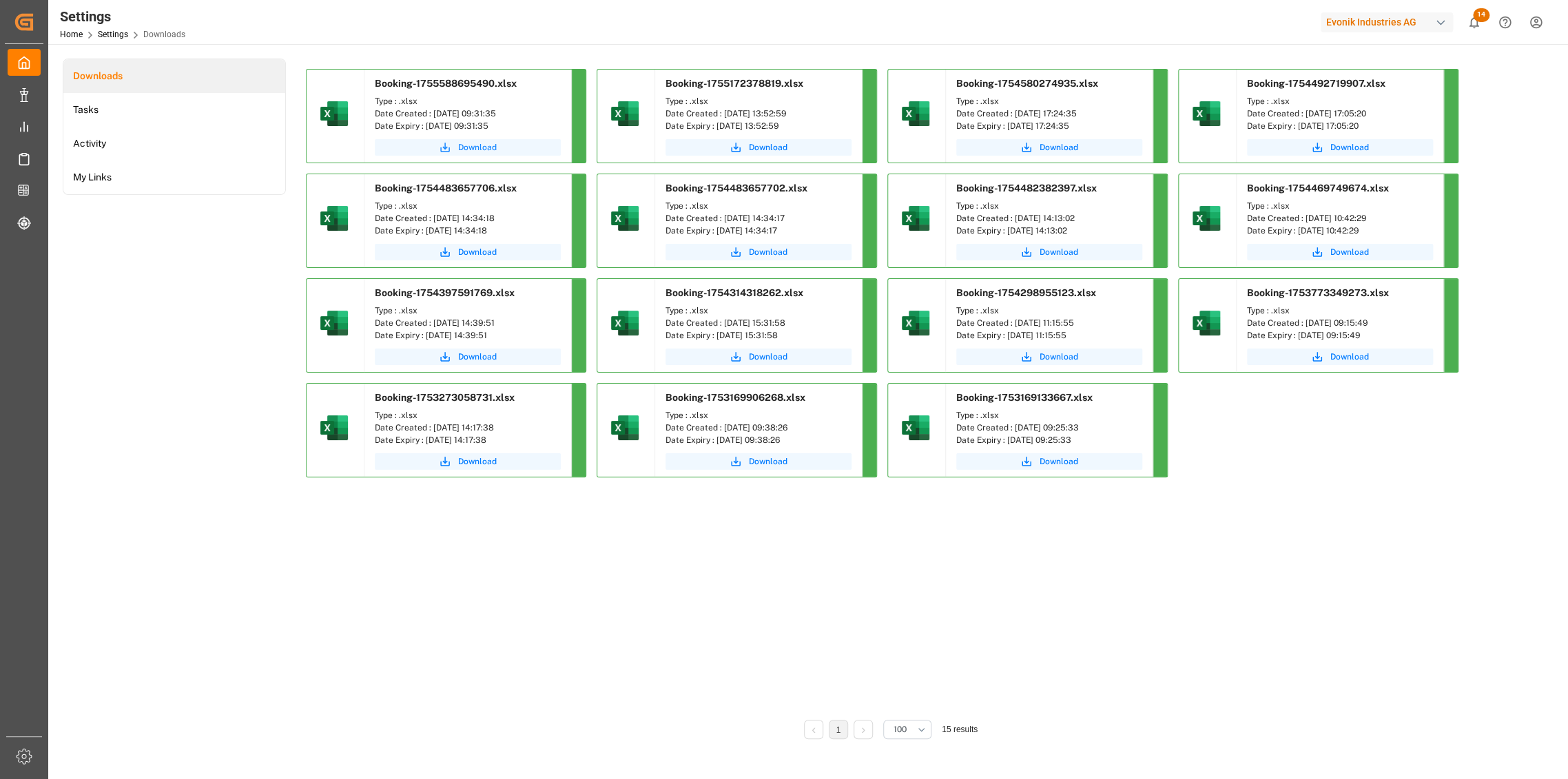
click at [466, 144] on span "Download" at bounding box center [477, 147] width 39 height 12
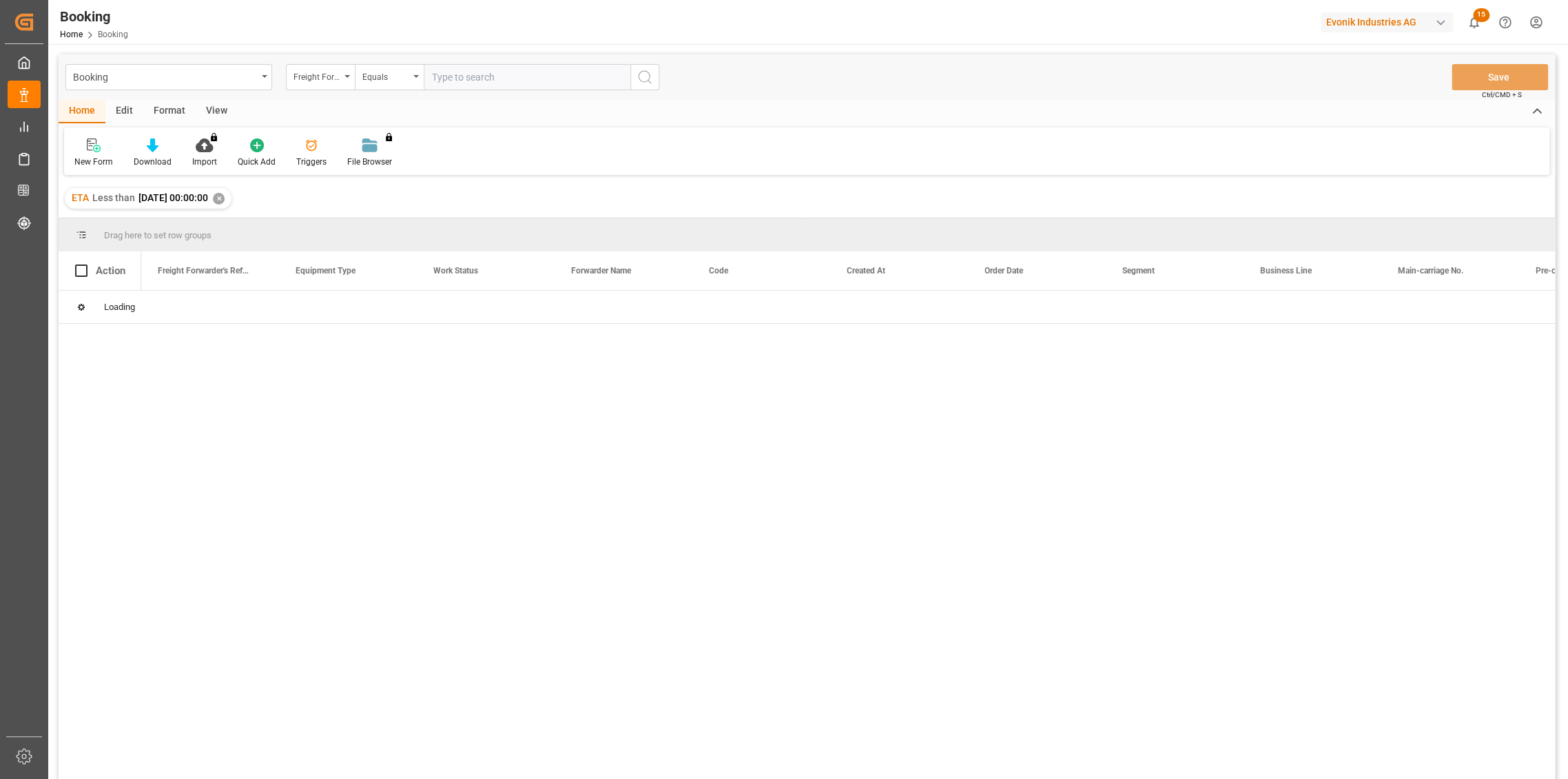
click at [225, 200] on div "✕" at bounding box center [218, 198] width 11 height 11
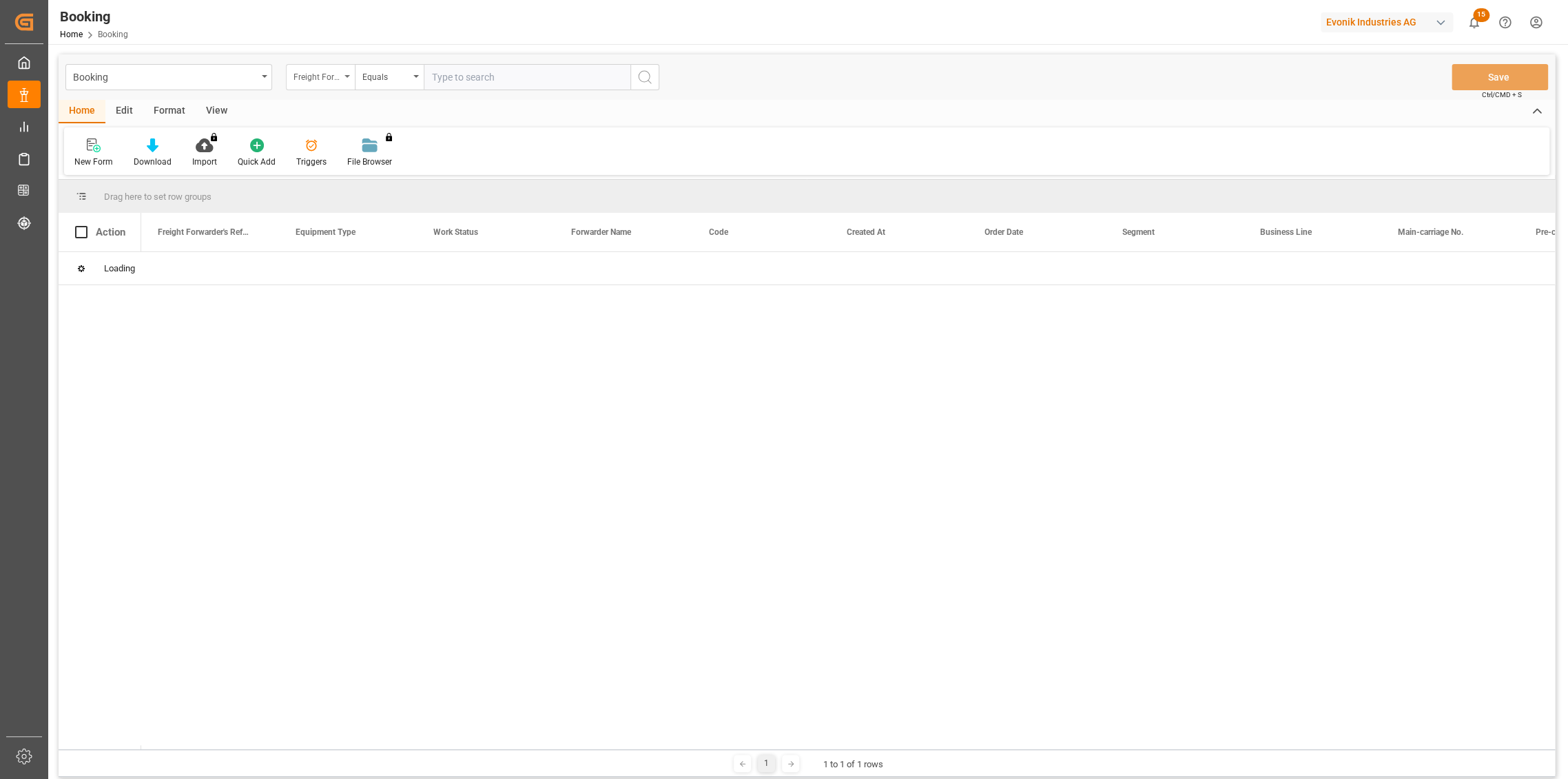
click at [320, 81] on div "Freight Forwarder's Reference No." at bounding box center [317, 75] width 47 height 16
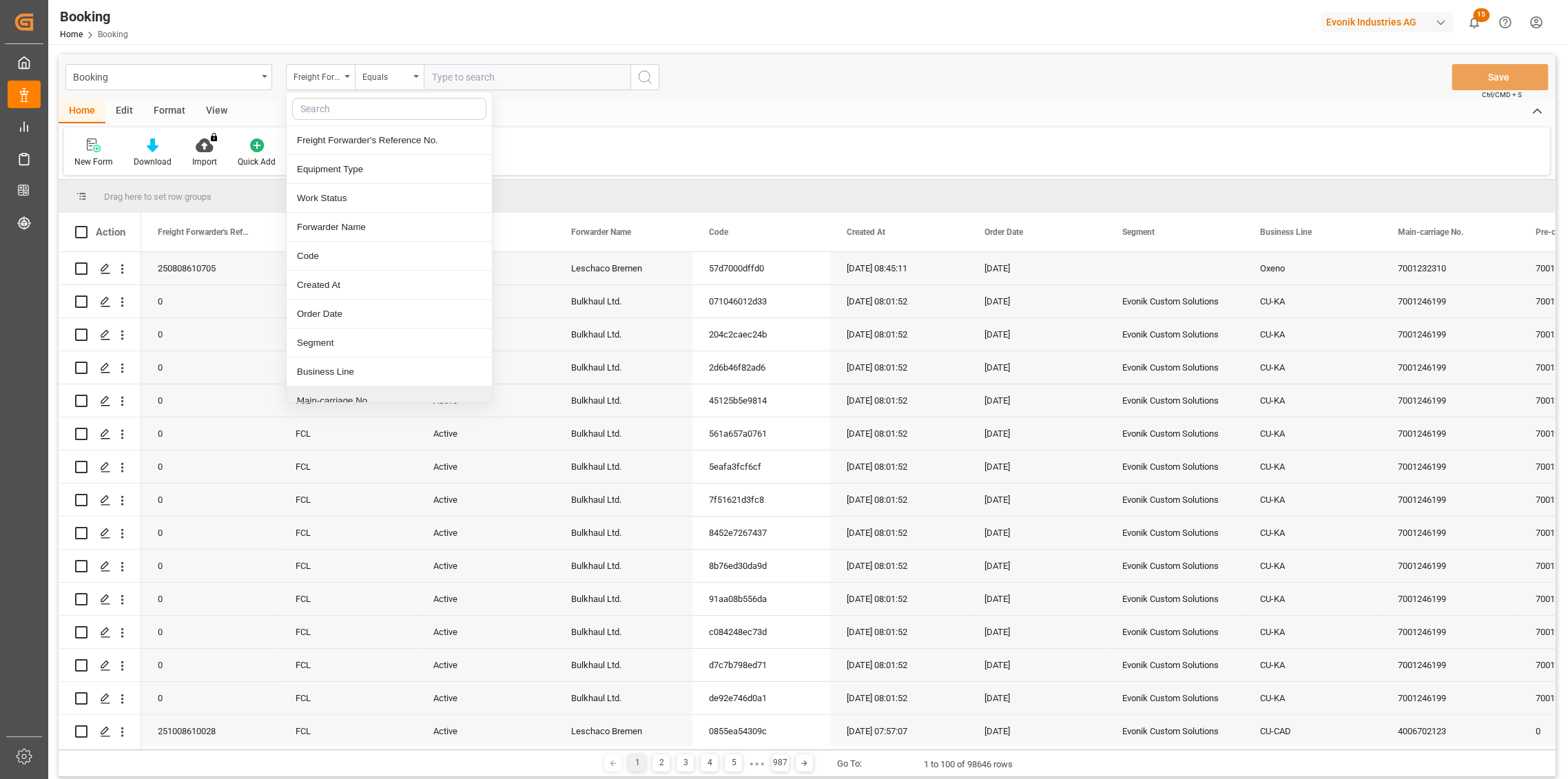
click at [368, 391] on div "Main-carriage No." at bounding box center [389, 401] width 205 height 29
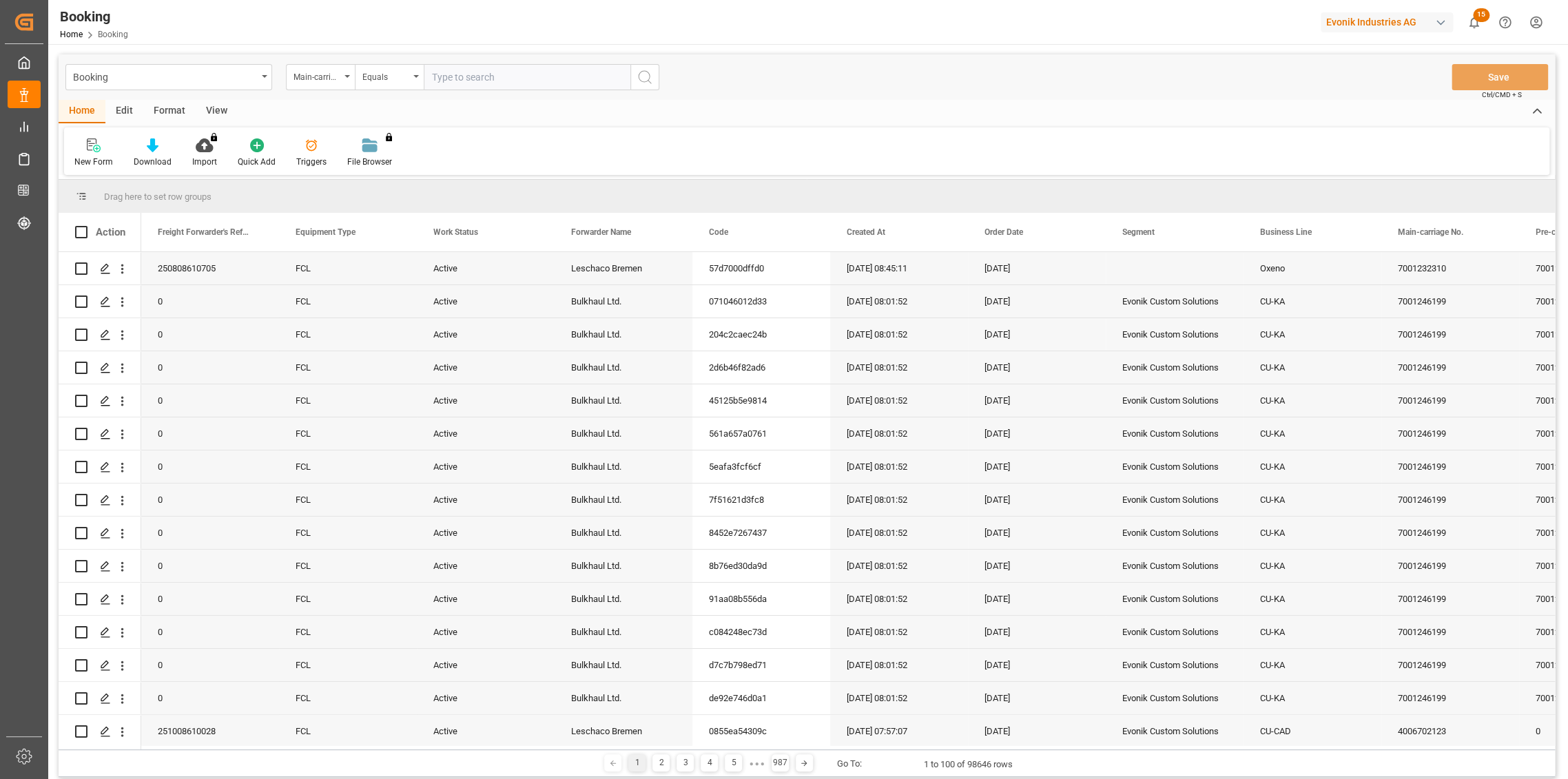
click at [523, 69] on input "text" at bounding box center [527, 77] width 207 height 26
type input "7001151463"
click at [643, 80] on icon "search button" at bounding box center [645, 77] width 17 height 17
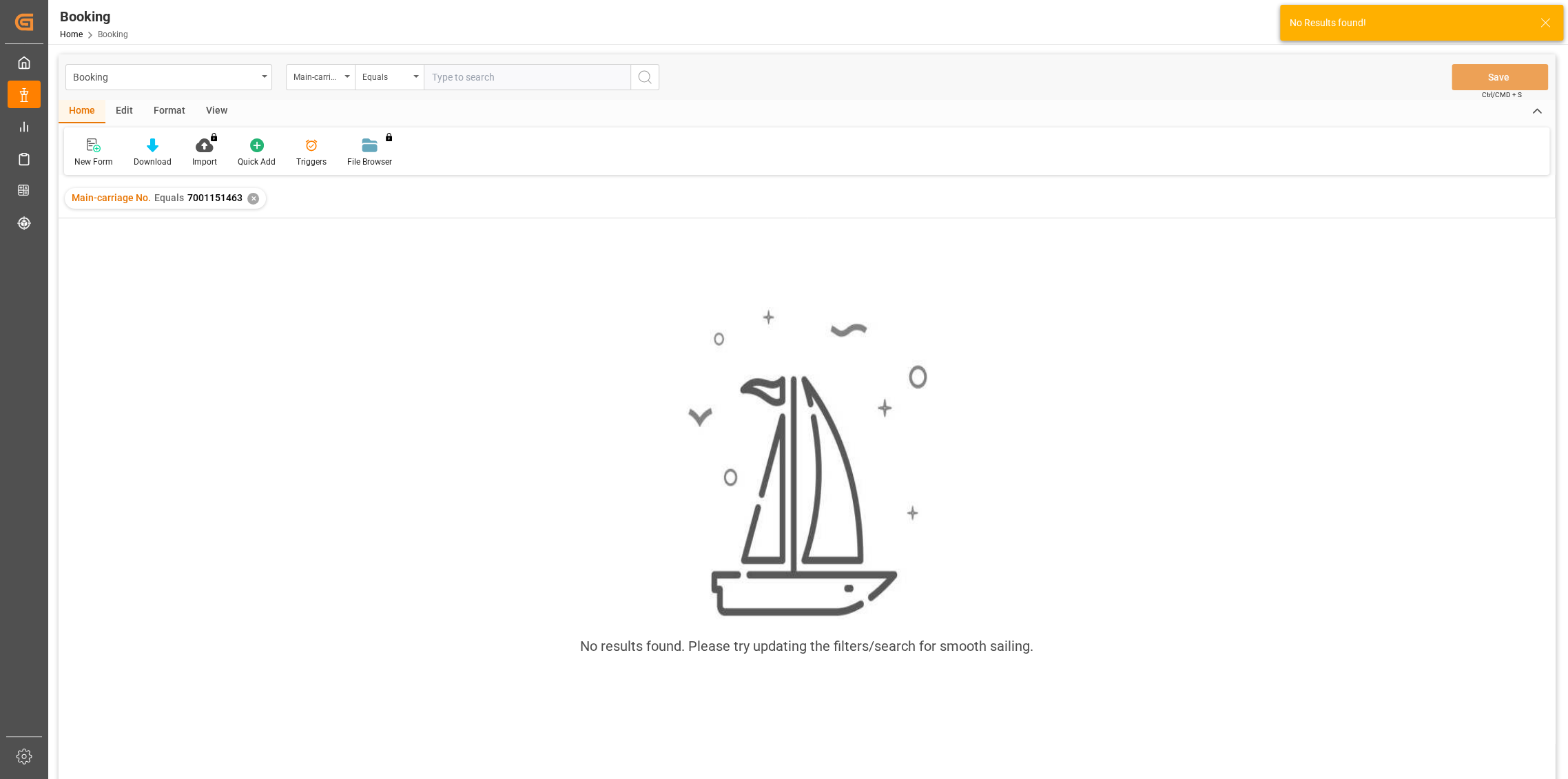
click at [248, 198] on div "✕" at bounding box center [253, 198] width 11 height 11
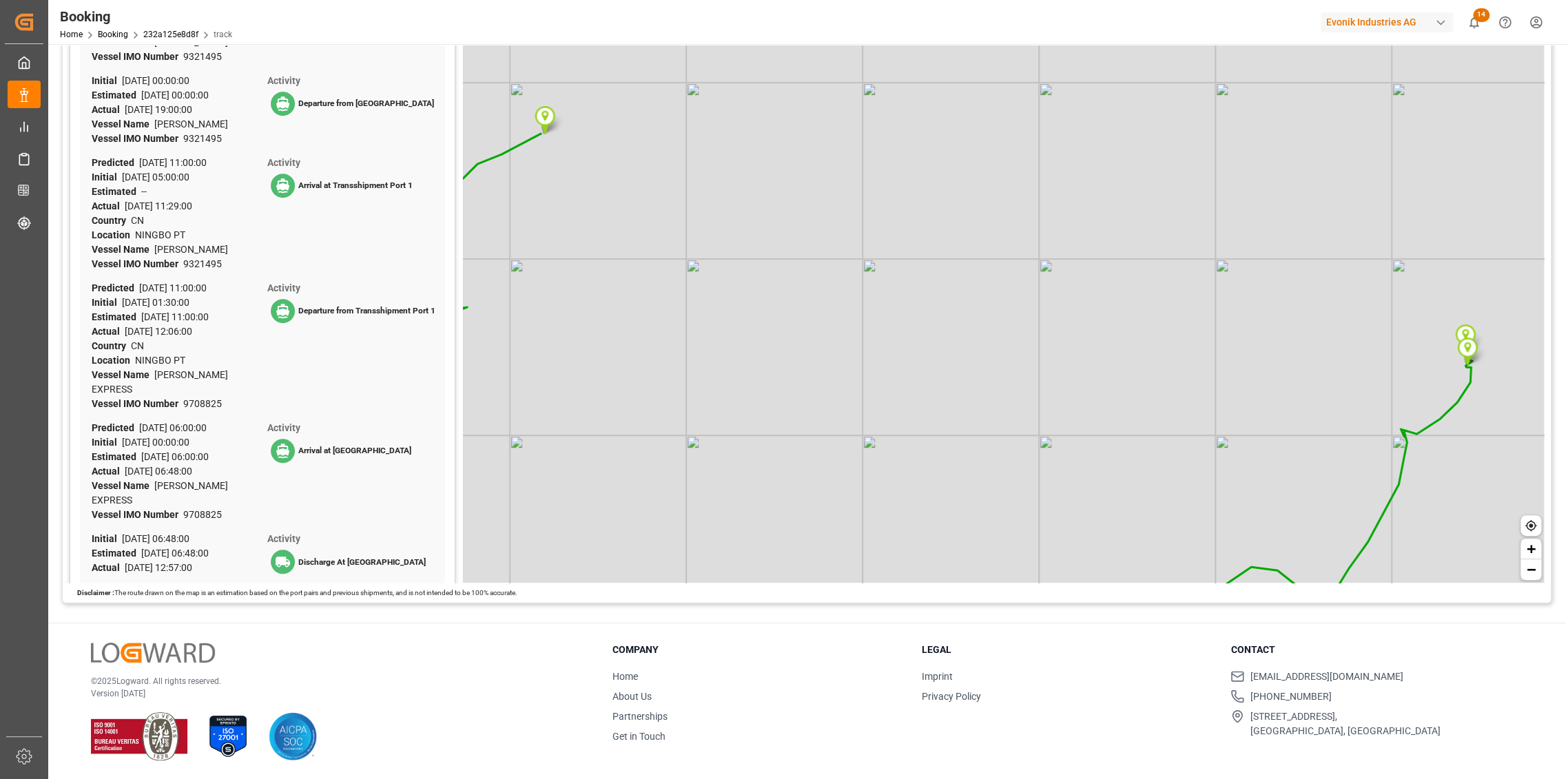
scroll to position [210, 0]
